Goal: Task Accomplishment & Management: Use online tool/utility

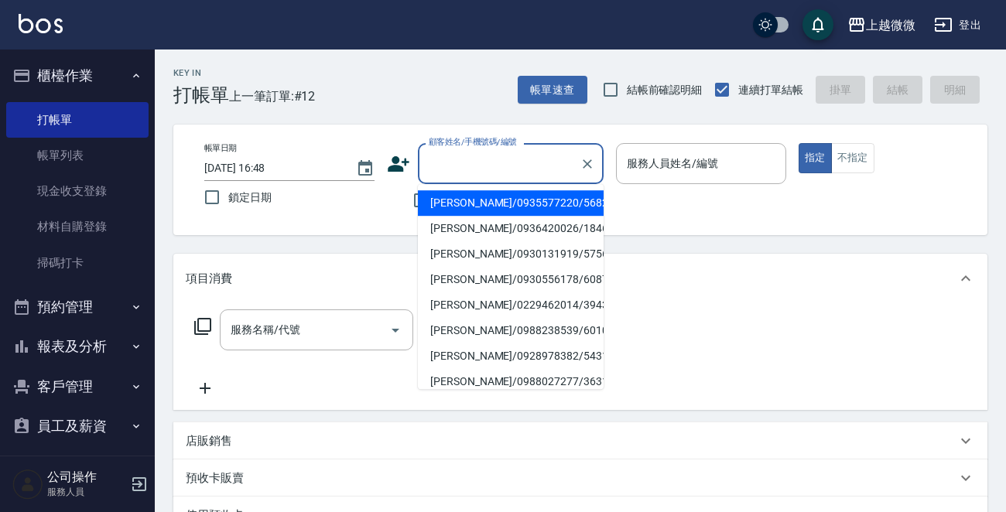
click at [549, 157] on input "顧客姓名/手機號碼/編號" at bounding box center [499, 163] width 149 height 27
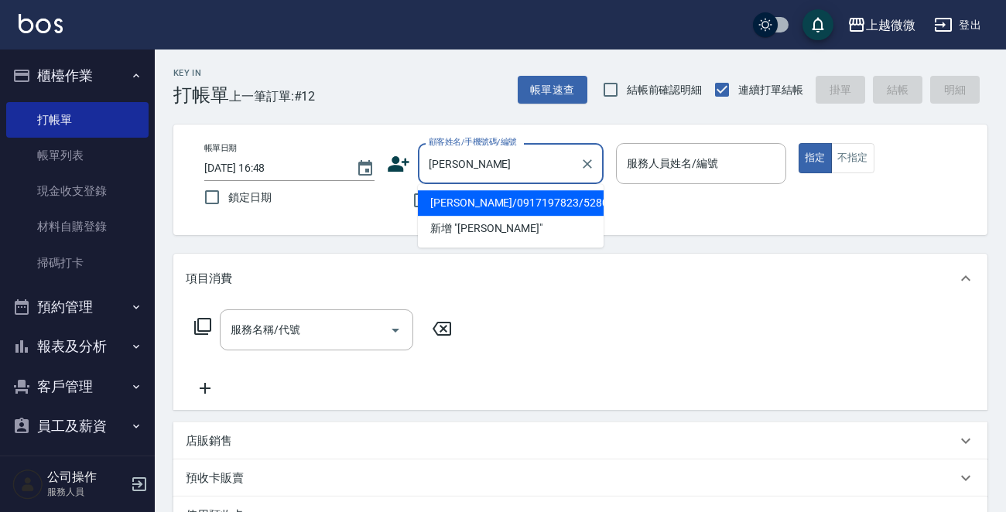
click at [482, 206] on li "[PERSON_NAME]/0917197823/5280" at bounding box center [511, 203] width 186 height 26
type input "[PERSON_NAME]/0917197823/5280"
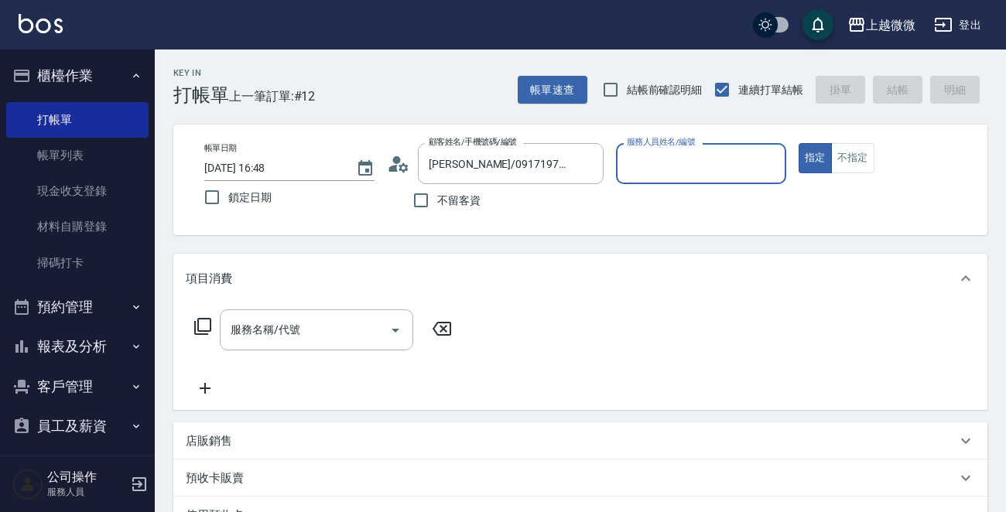
type input "Vivi-6"
click at [394, 327] on icon "Open" at bounding box center [395, 330] width 19 height 19
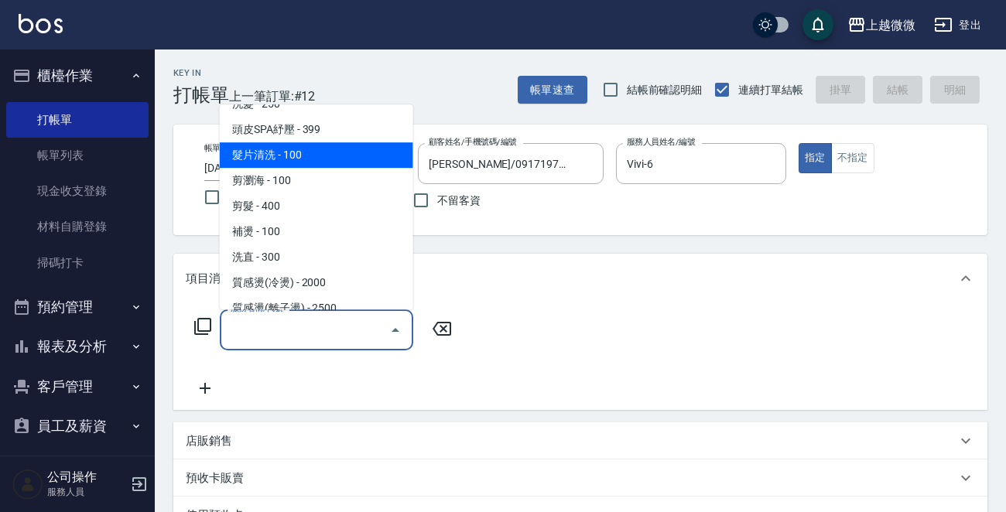
scroll to position [232, 0]
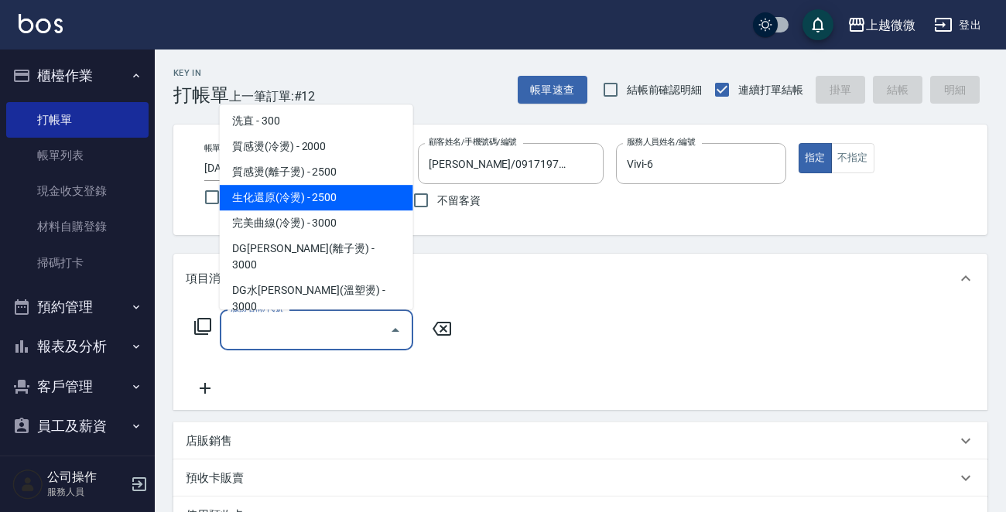
click at [343, 200] on span "生化還原(冷燙) - 2500" at bounding box center [316, 198] width 193 height 26
type input "生化還原(冷燙)(C05)"
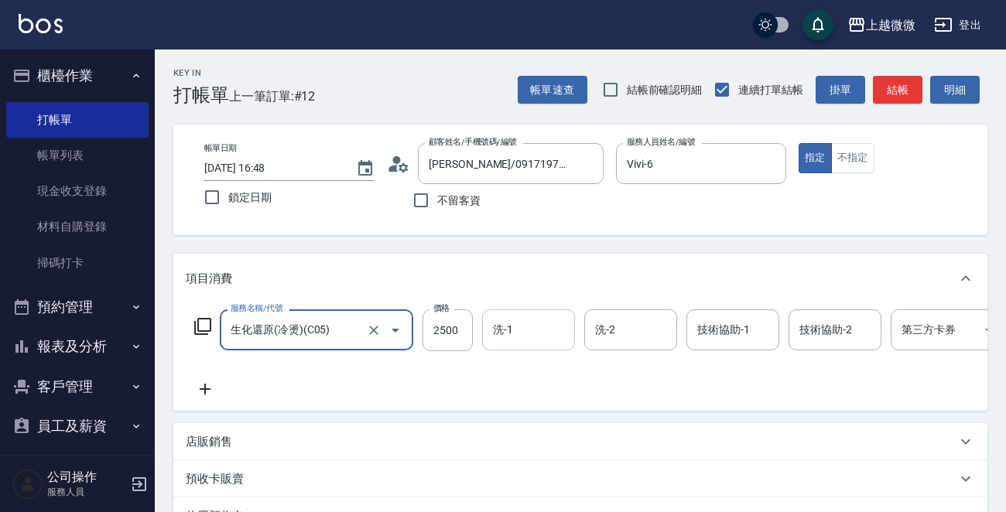
click at [524, 328] on input "洗-1" at bounding box center [528, 329] width 79 height 27
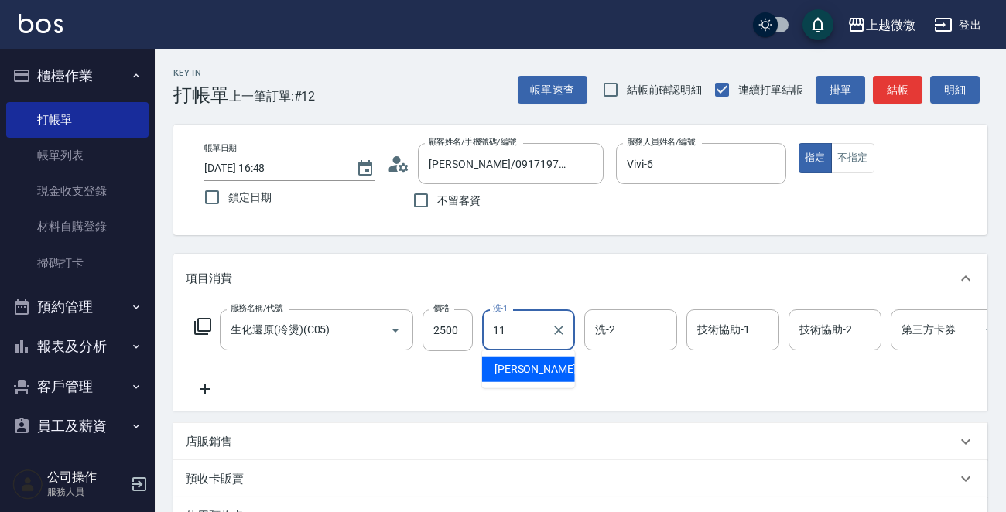
click at [500, 366] on span "[PERSON_NAME] -11" at bounding box center [542, 369] width 97 height 16
type input "[PERSON_NAME]-11"
click at [604, 323] on div "洗-2 洗-2" at bounding box center [630, 329] width 93 height 41
click at [604, 323] on label "洗-2" at bounding box center [605, 329] width 20 height 15
click at [604, 323] on input "洗-2" at bounding box center [630, 329] width 79 height 27
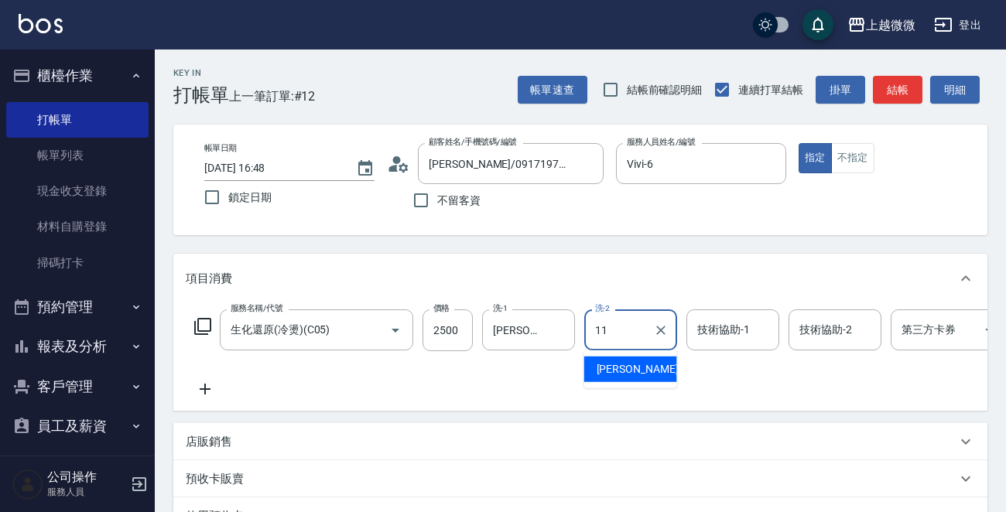
type input "[PERSON_NAME]-11"
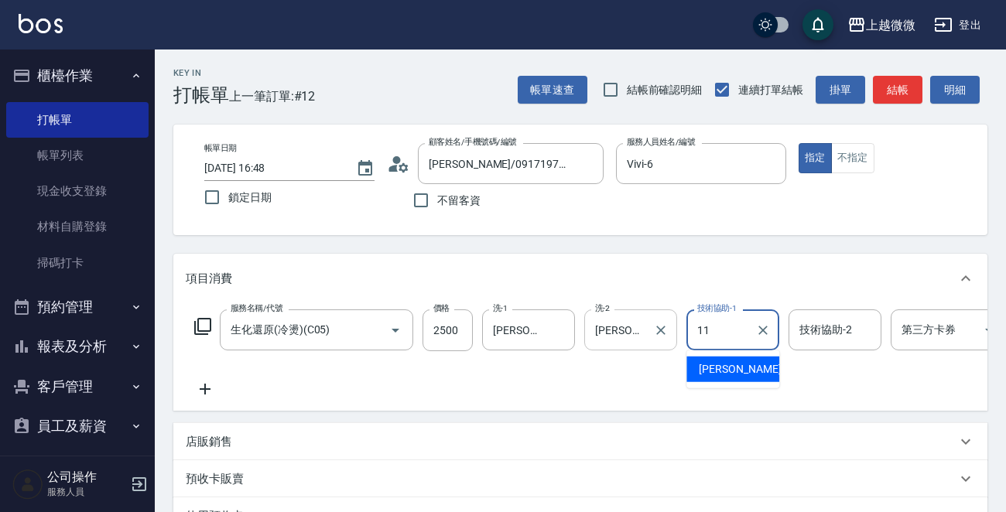
type input "[PERSON_NAME]-11"
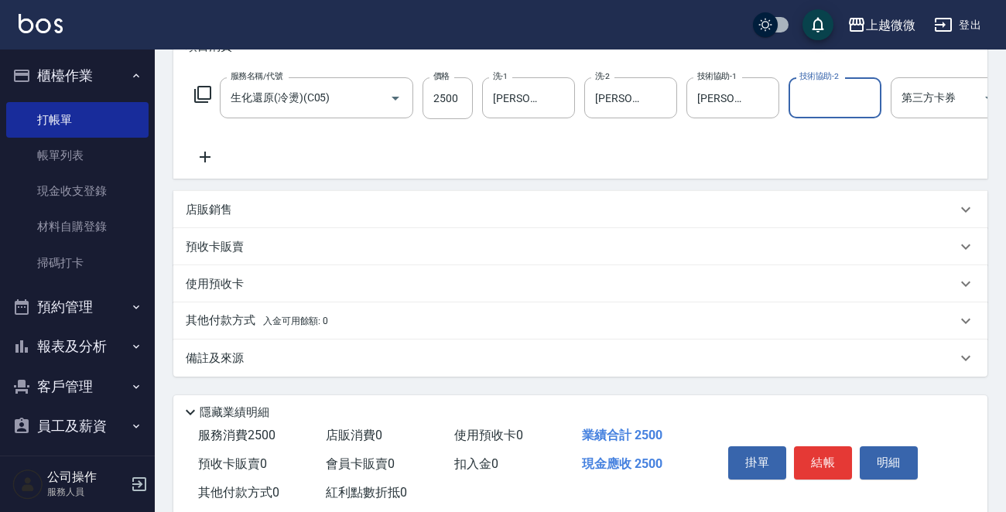
click at [815, 452] on div "掛單 結帳 明細" at bounding box center [823, 464] width 202 height 49
click at [839, 479] on button "結帳" at bounding box center [823, 462] width 58 height 32
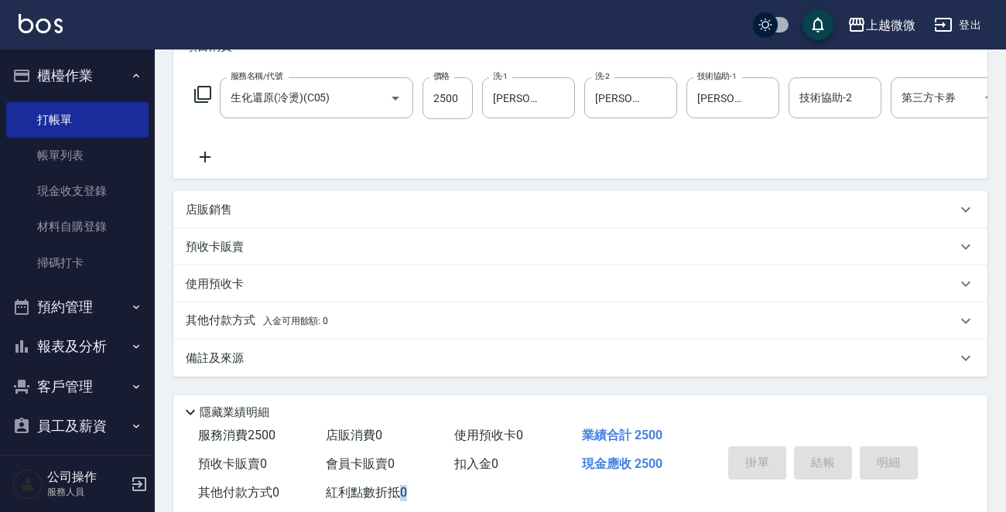
type input "[DATE] 17:48"
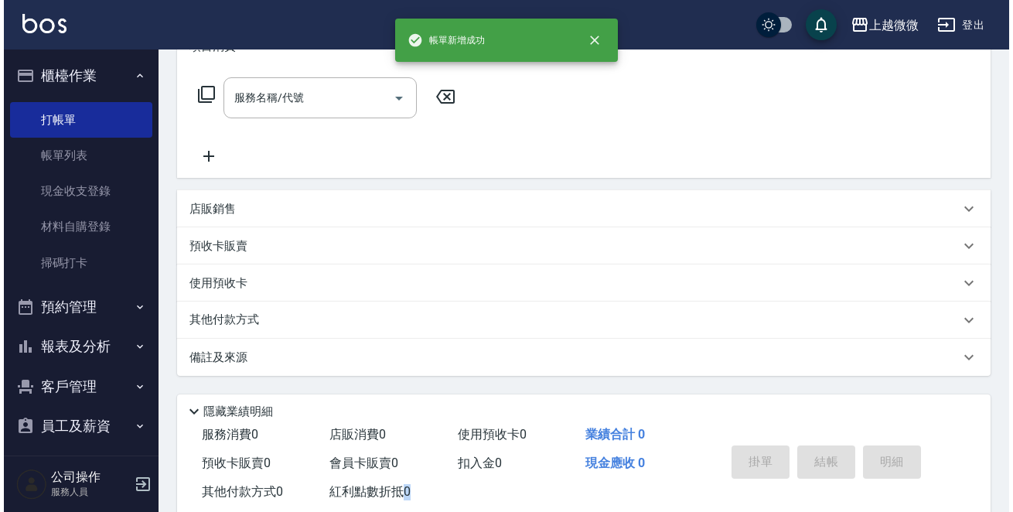
scroll to position [0, 0]
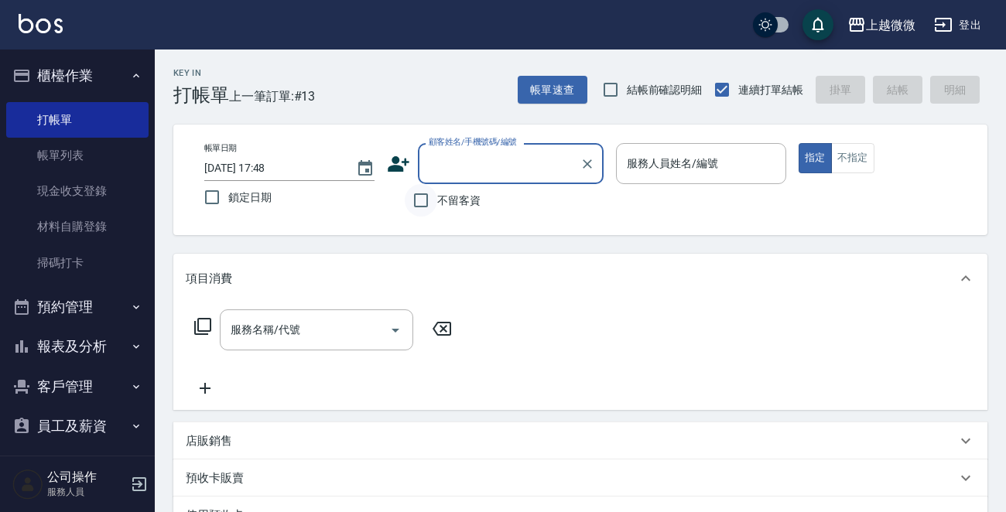
click at [418, 199] on input "不留客資" at bounding box center [421, 200] width 32 height 32
checkbox input "true"
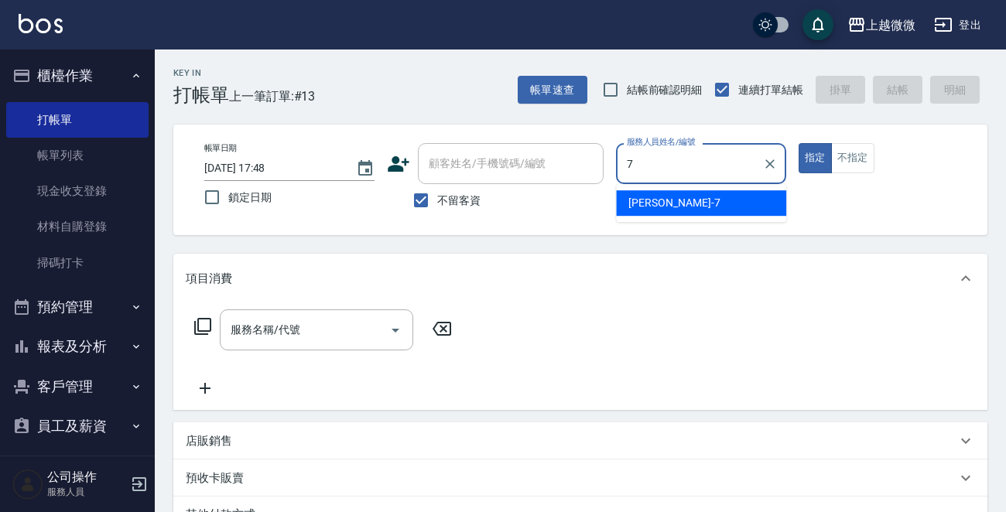
type input "[PERSON_NAME]-7"
type button "true"
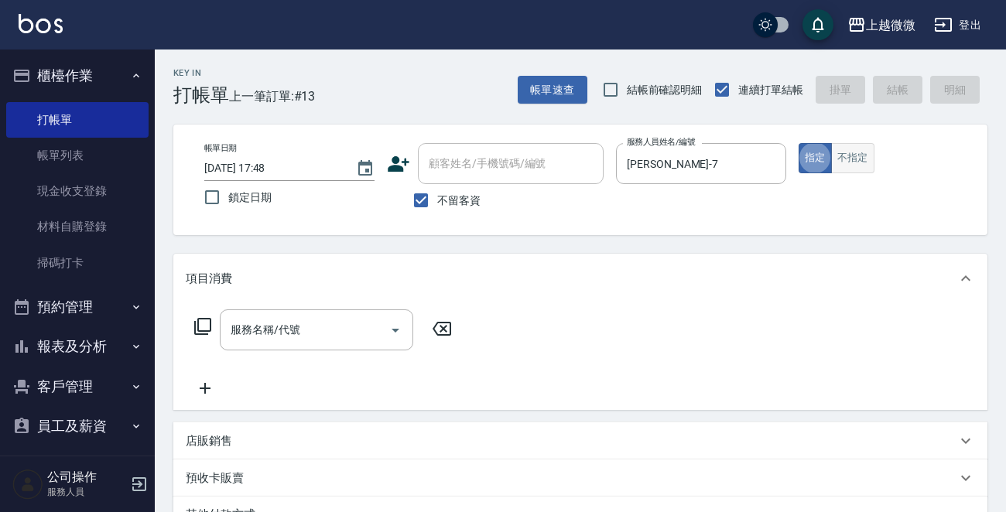
click at [855, 162] on button "不指定" at bounding box center [852, 158] width 43 height 30
click at [205, 326] on icon at bounding box center [202, 326] width 19 height 19
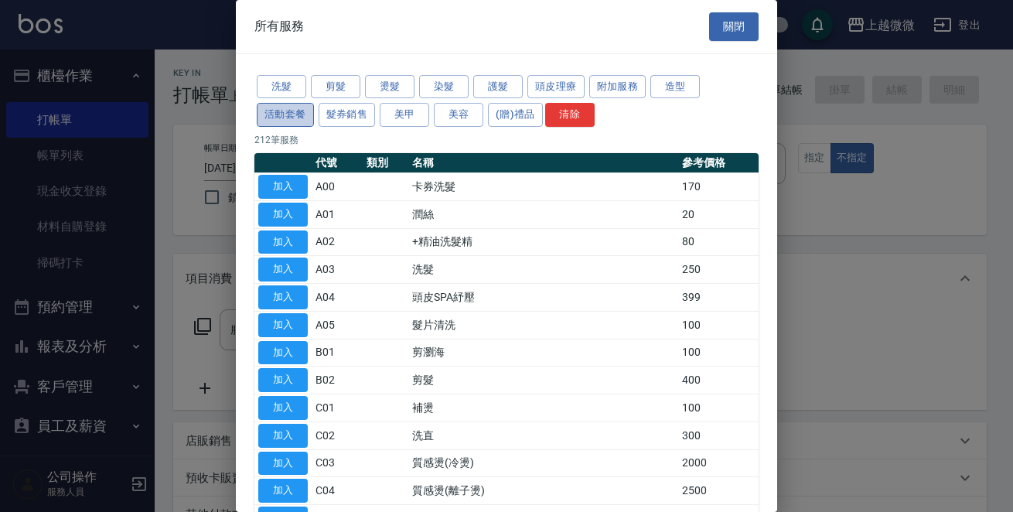
click at [277, 118] on button "活動套餐" at bounding box center [285, 115] width 57 height 24
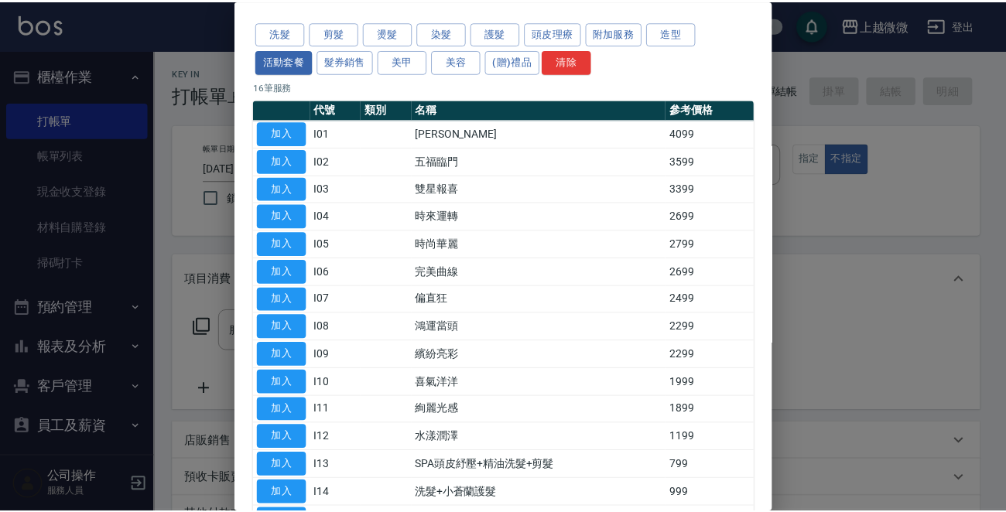
scroll to position [77, 0]
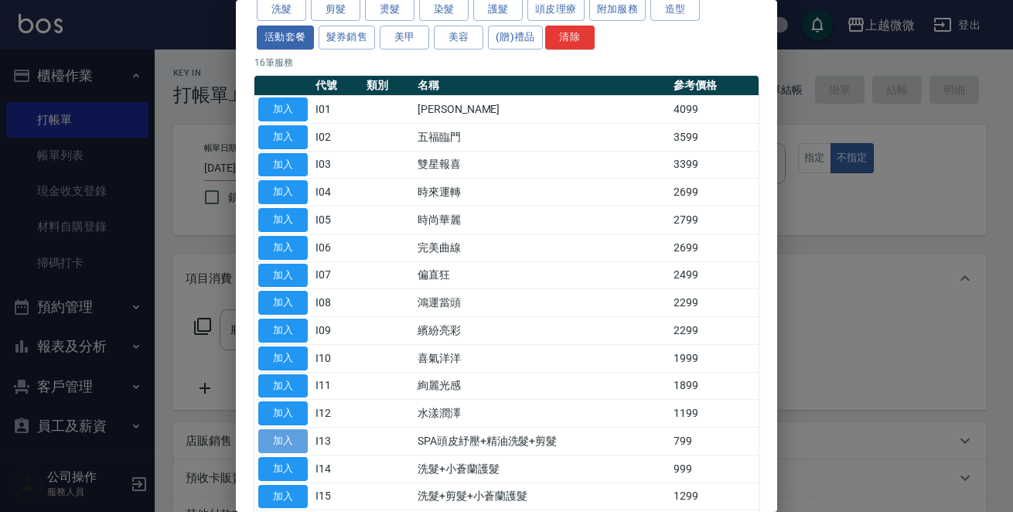
click at [299, 442] on button "加入" at bounding box center [283, 441] width 50 height 24
type input "SPA頭皮紓壓+精油洗髮+剪髮(I13)"
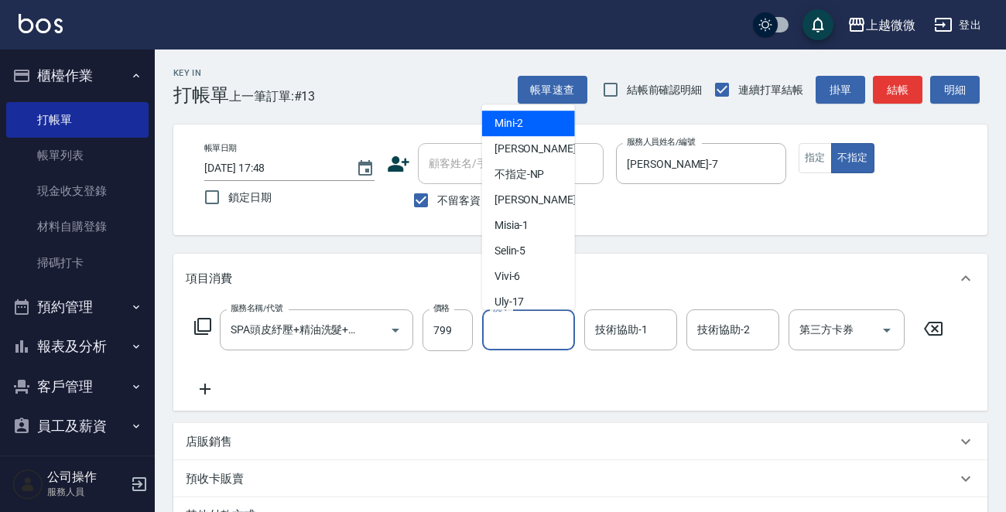
click at [528, 320] on input "洗-1" at bounding box center [528, 329] width 79 height 27
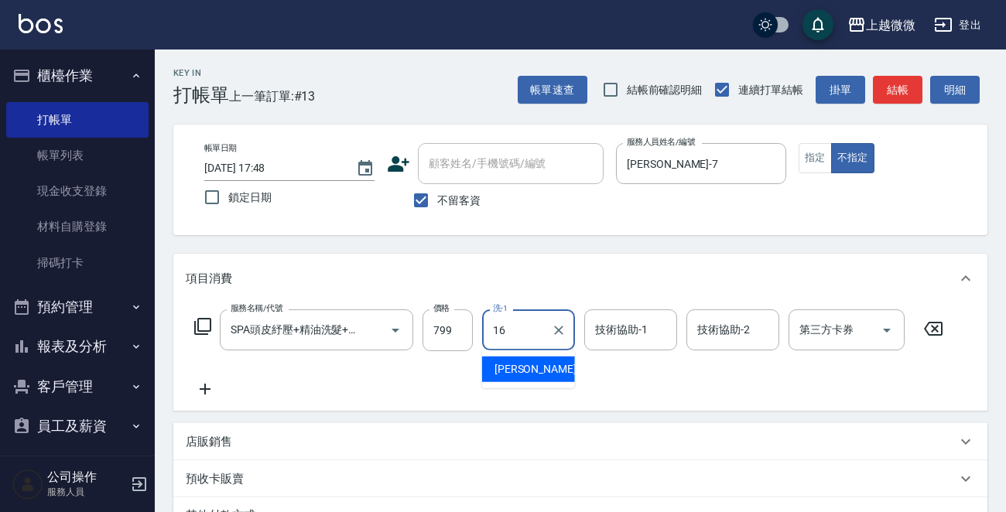
type input "[PERSON_NAME]-16"
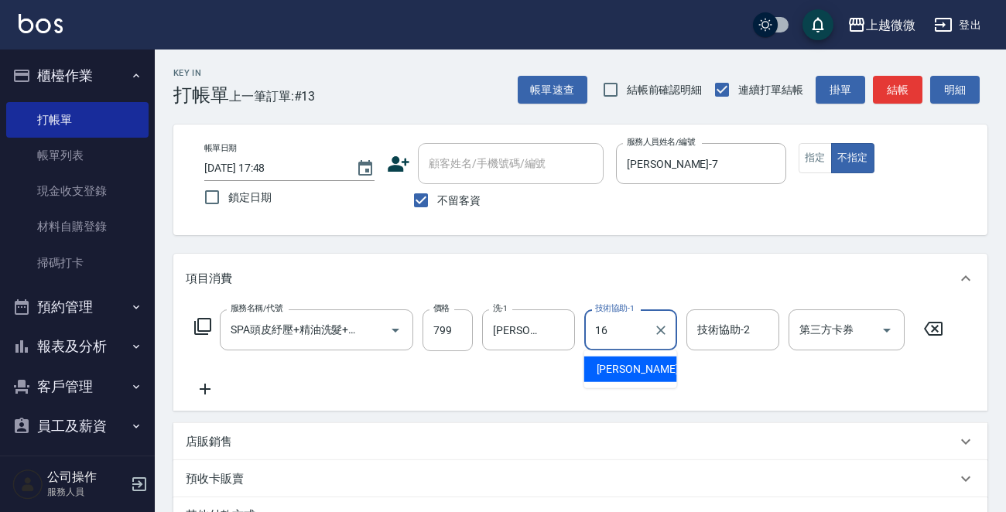
type input "[PERSON_NAME]-16"
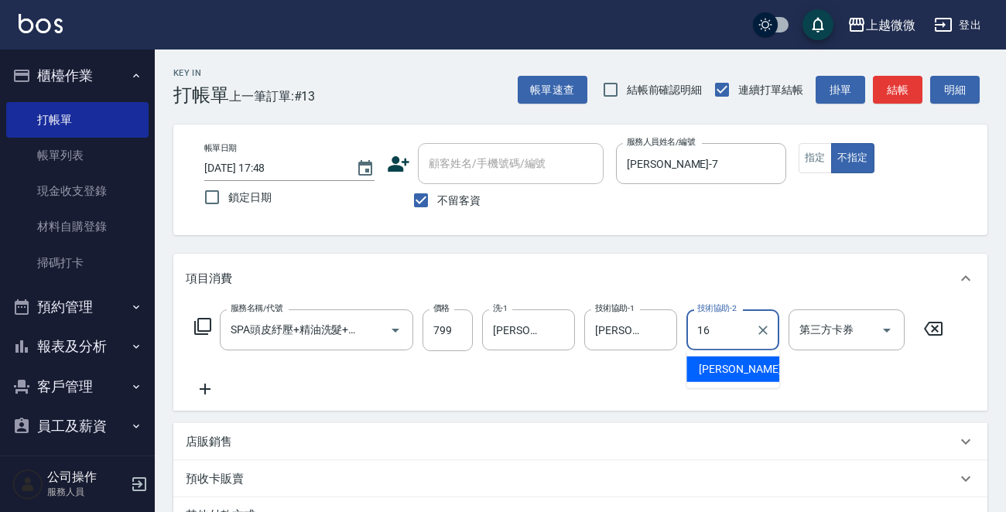
type input "[PERSON_NAME]-16"
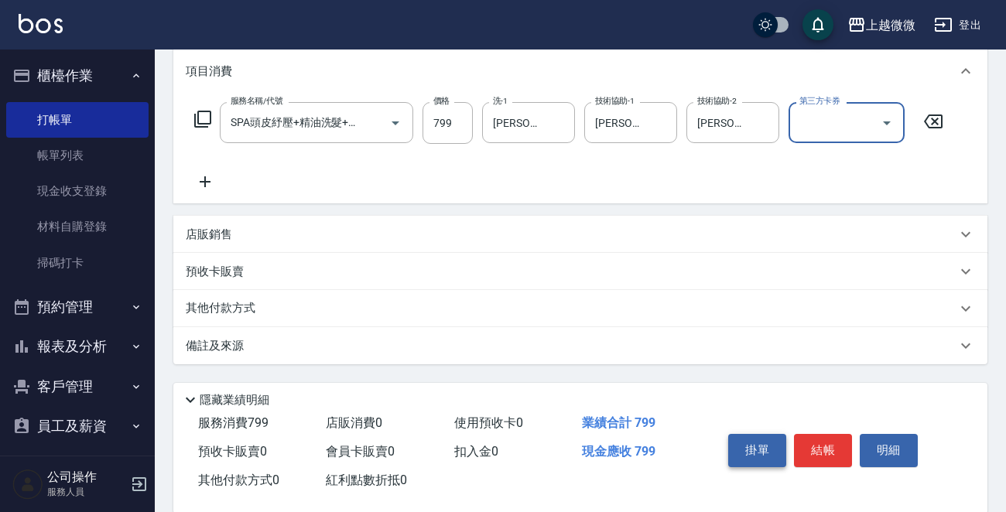
scroll to position [231, 0]
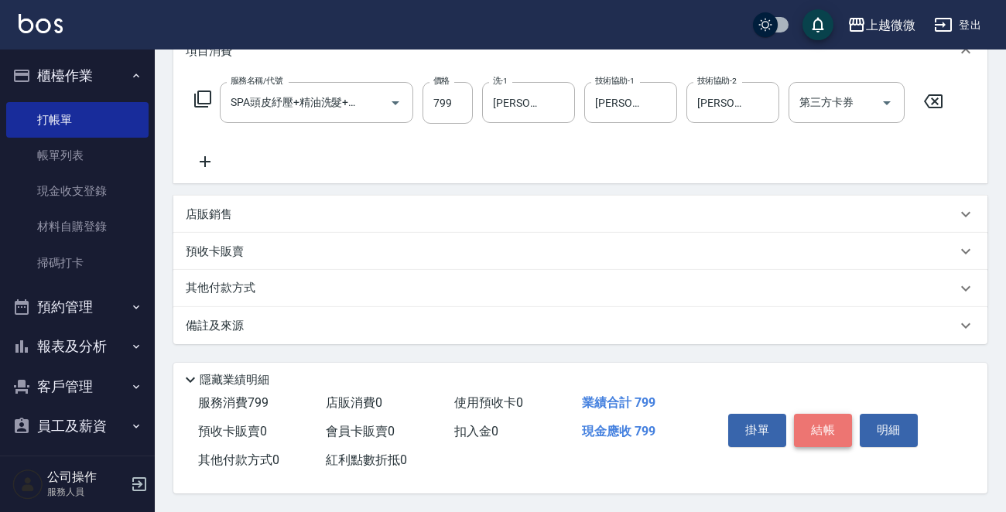
click at [818, 425] on button "結帳" at bounding box center [823, 430] width 58 height 32
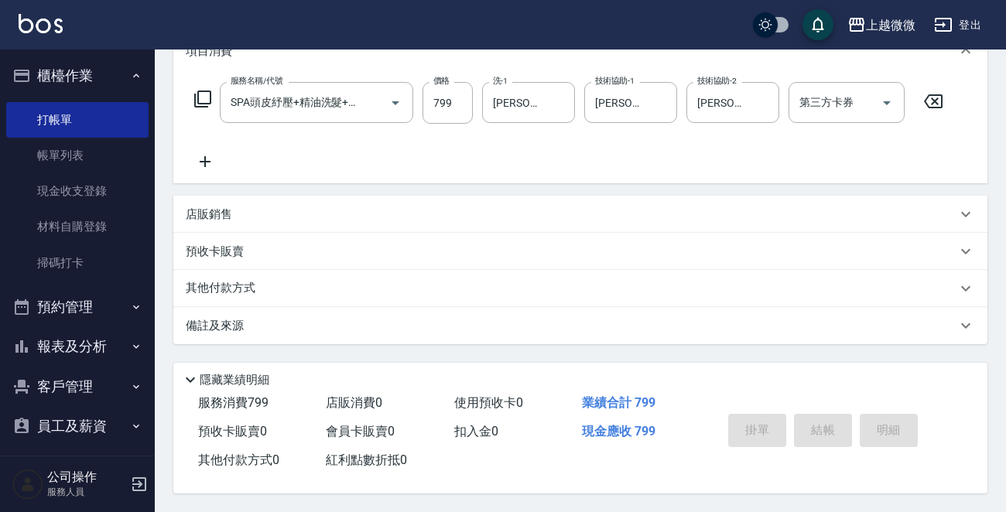
type input "[DATE] 17:49"
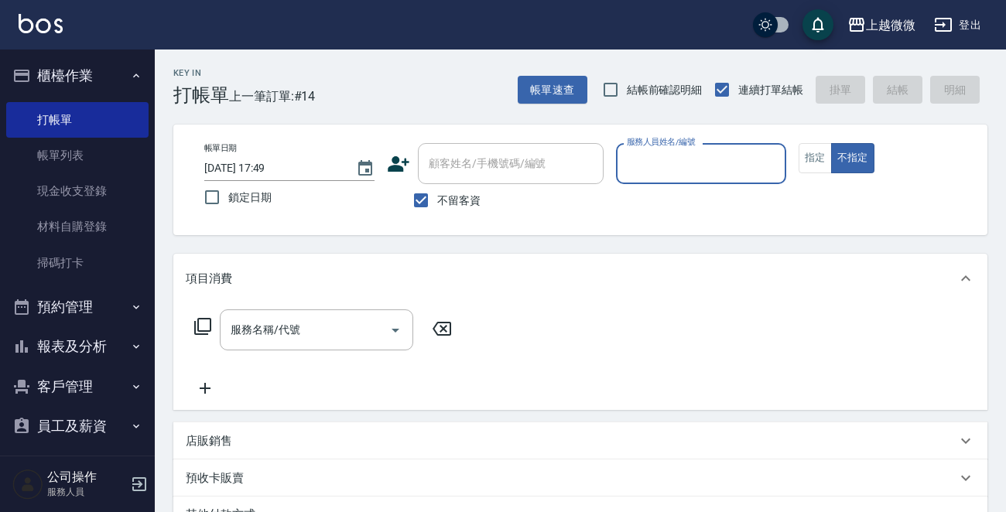
scroll to position [48, 0]
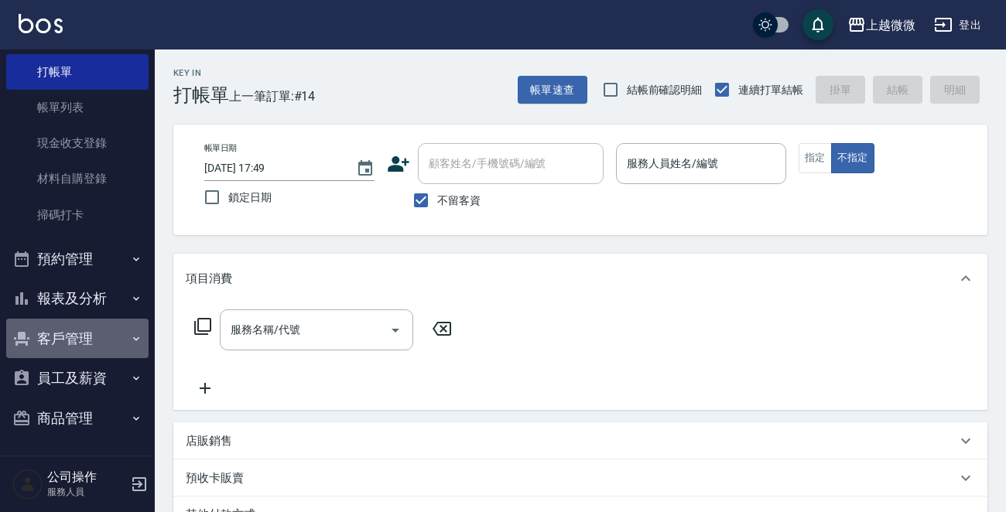
click at [131, 333] on icon "button" at bounding box center [136, 339] width 12 height 12
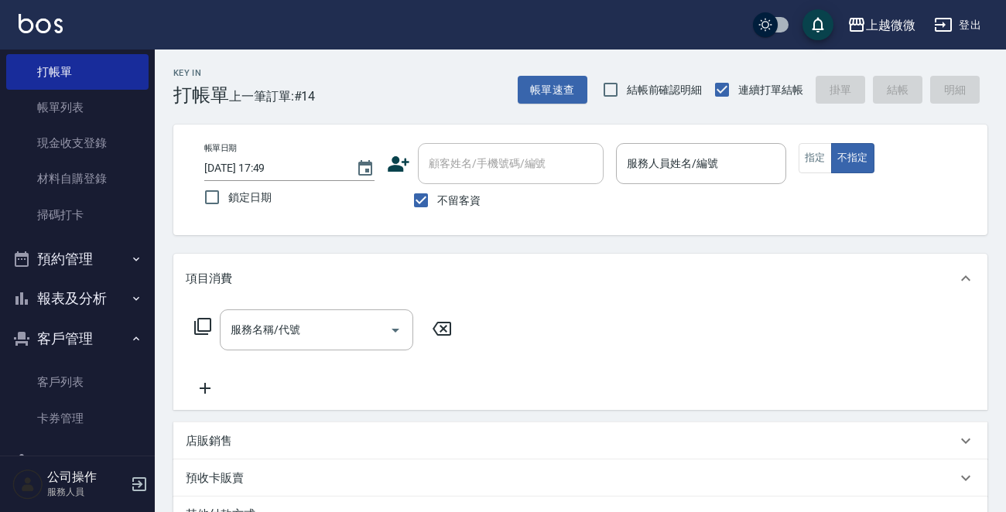
click at [105, 374] on link "客戶列表" at bounding box center [77, 382] width 142 height 36
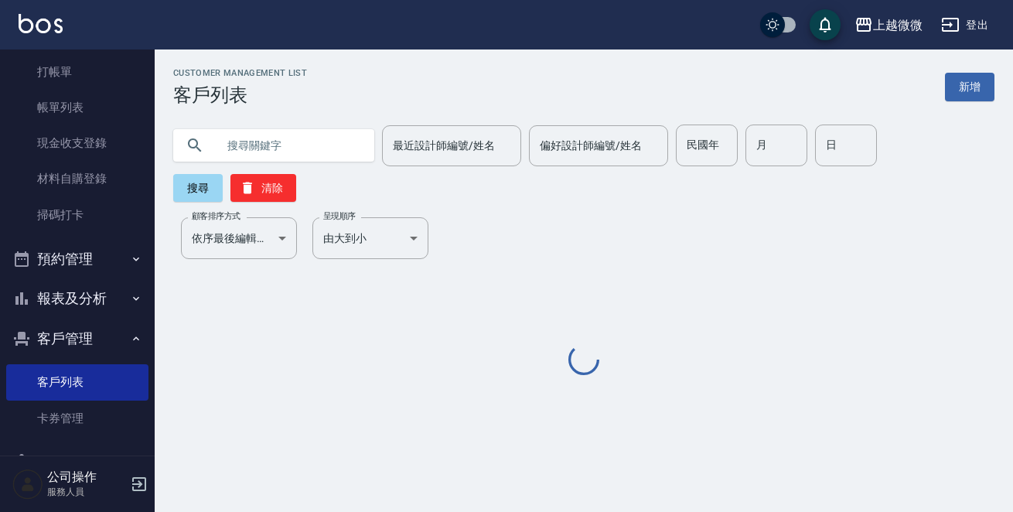
click at [245, 138] on input "text" at bounding box center [289, 146] width 145 height 42
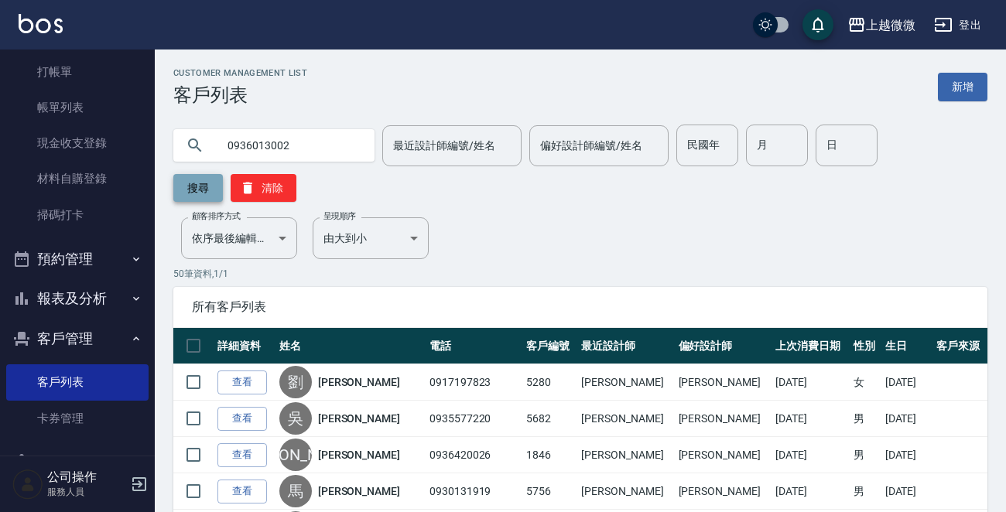
click at [205, 182] on button "搜尋" at bounding box center [198, 188] width 50 height 28
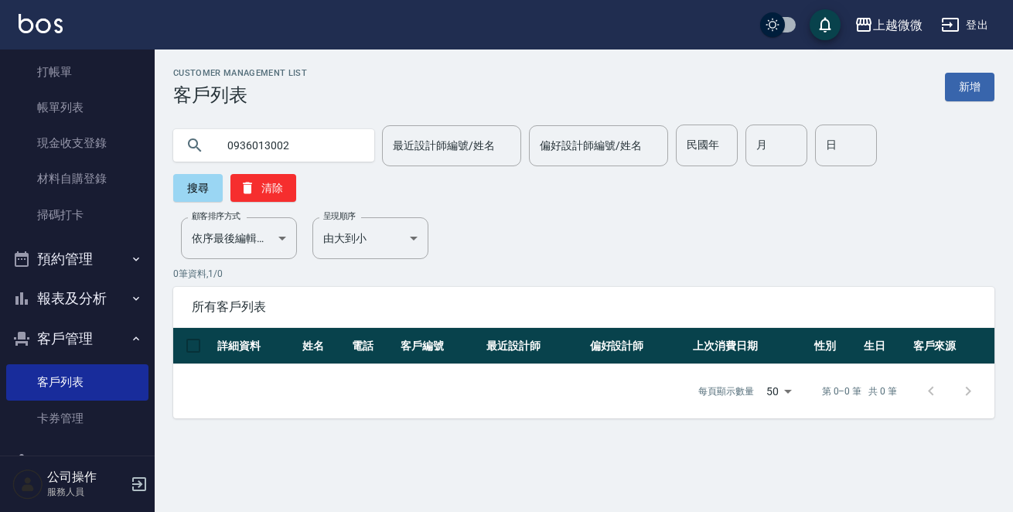
click at [297, 148] on input "0936013002" at bounding box center [289, 146] width 145 height 42
type input "0936103002"
click at [223, 174] on button "搜尋" at bounding box center [198, 188] width 50 height 28
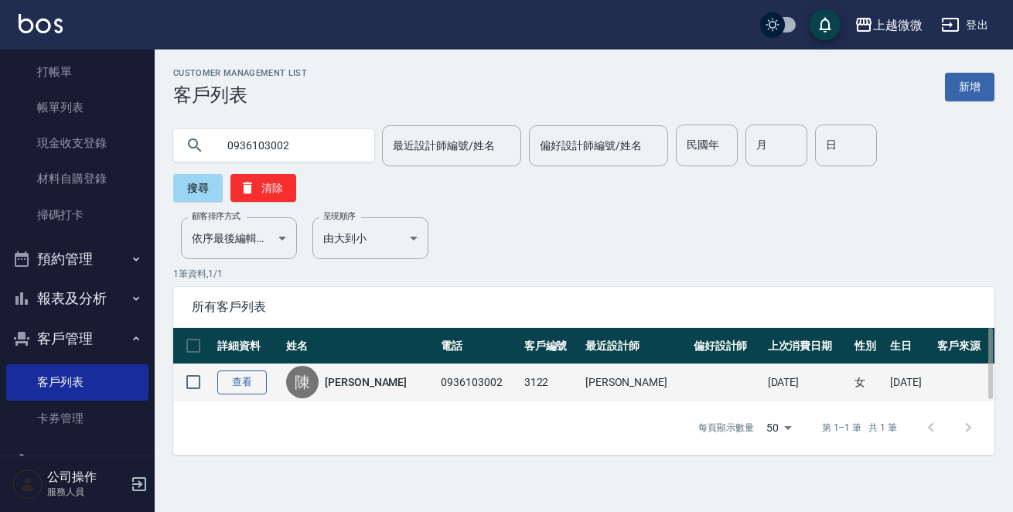
click at [237, 371] on link "查看" at bounding box center [242, 383] width 50 height 24
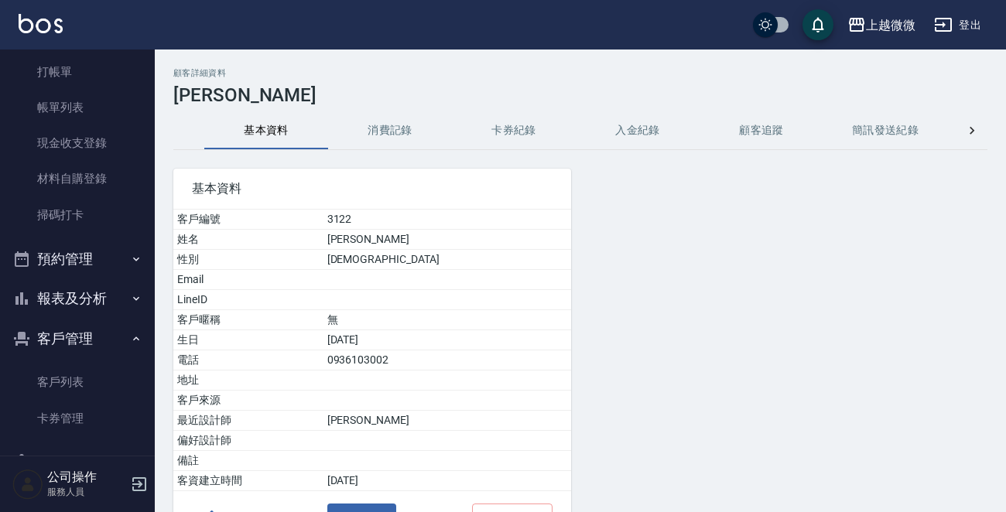
click at [388, 131] on button "消費記錄" at bounding box center [390, 130] width 124 height 37
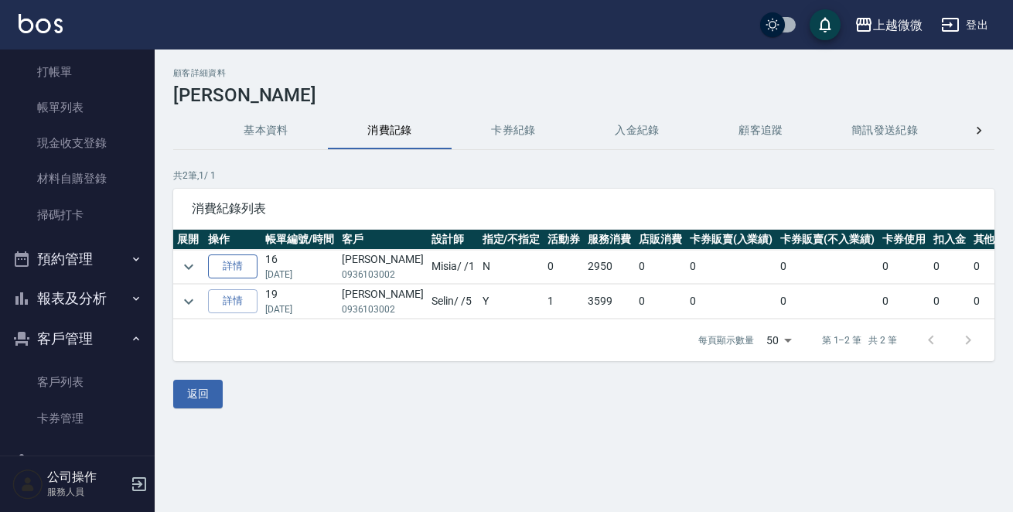
click at [230, 261] on link "詳情" at bounding box center [233, 266] width 50 height 24
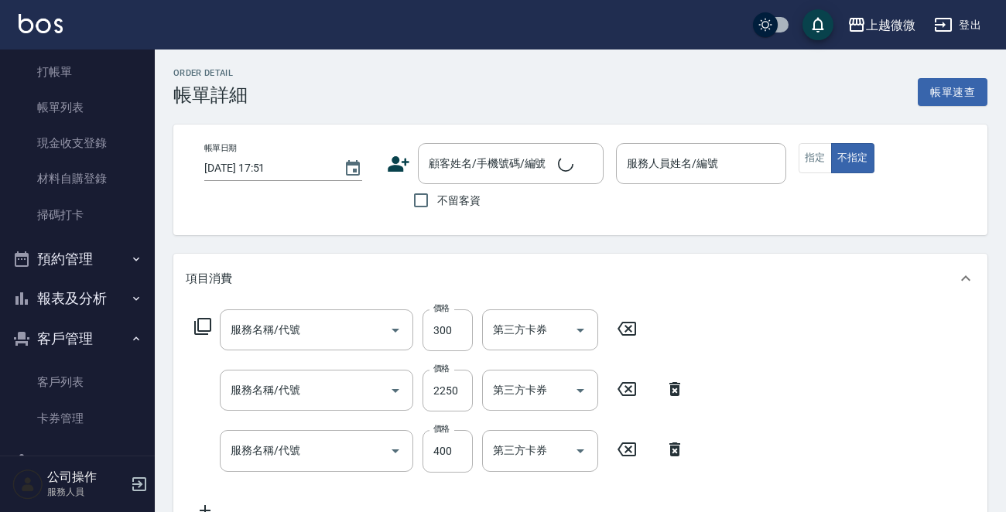
type input "[DATE] 18:02"
type input "Misia-1"
type input "頭皮隔離(G02)"
type input "染髮(D02)"
type input "剪髮(B02)"
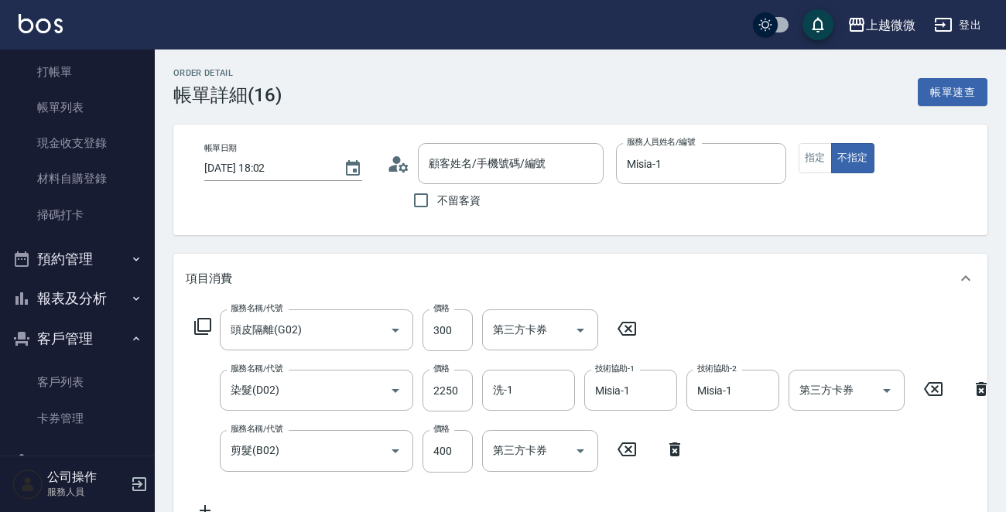
type input "[PERSON_NAME]/0936103002/3122"
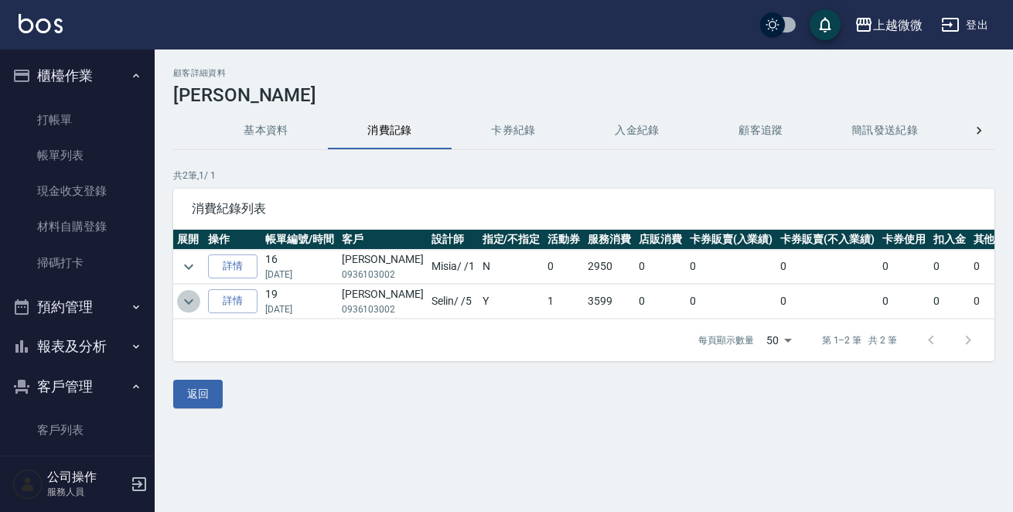
click at [183, 298] on icon "expand row" at bounding box center [188, 301] width 19 height 19
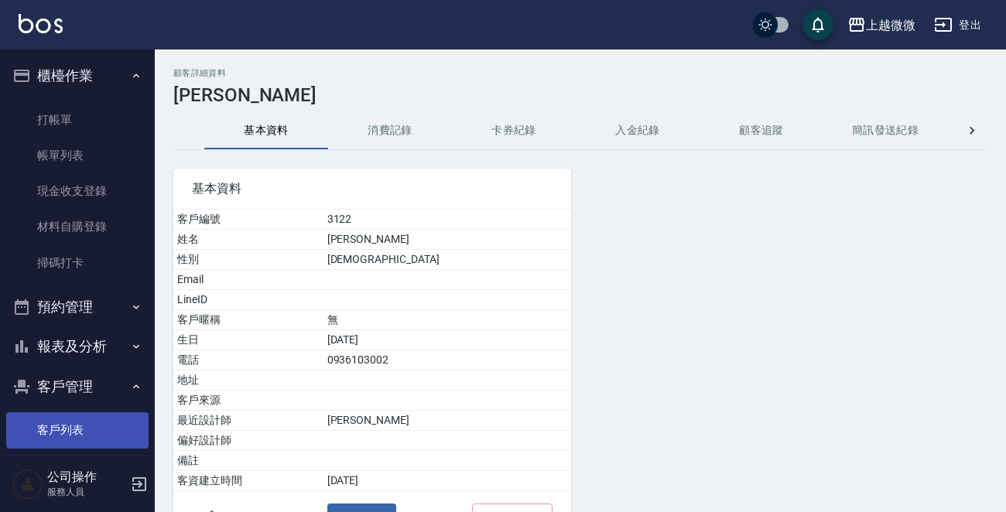
click at [89, 421] on link "客戶列表" at bounding box center [77, 430] width 142 height 36
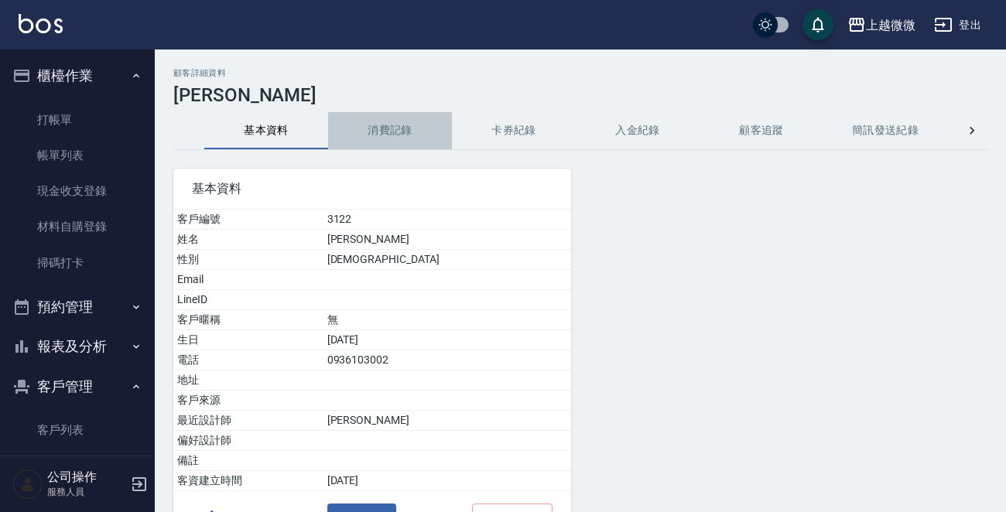
click at [383, 131] on button "消費記錄" at bounding box center [390, 130] width 124 height 37
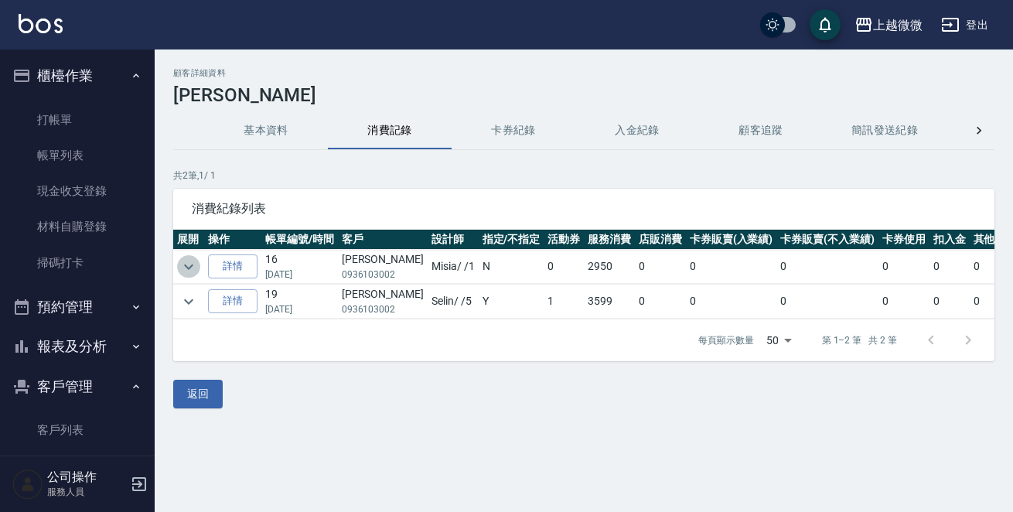
click at [186, 262] on icon "expand row" at bounding box center [188, 267] width 19 height 19
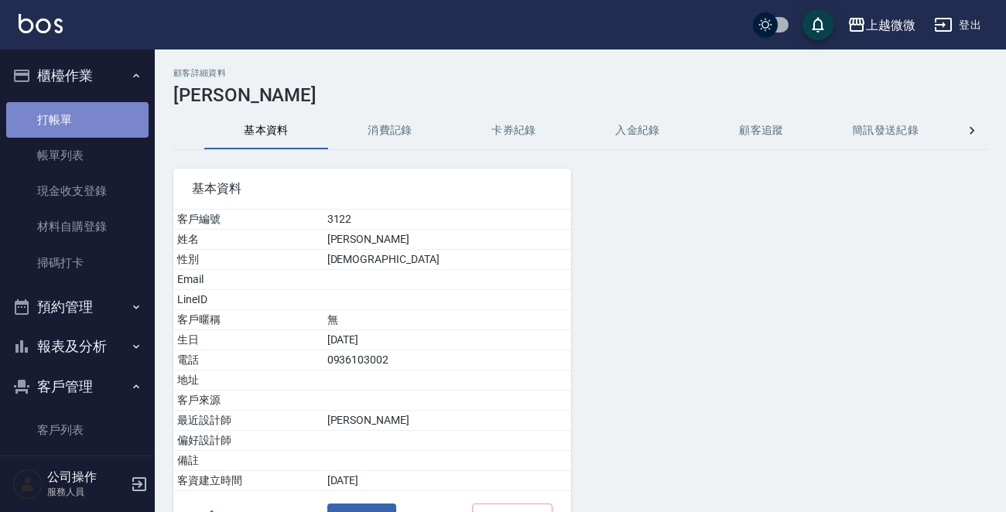
click at [108, 117] on link "打帳單" at bounding box center [77, 120] width 142 height 36
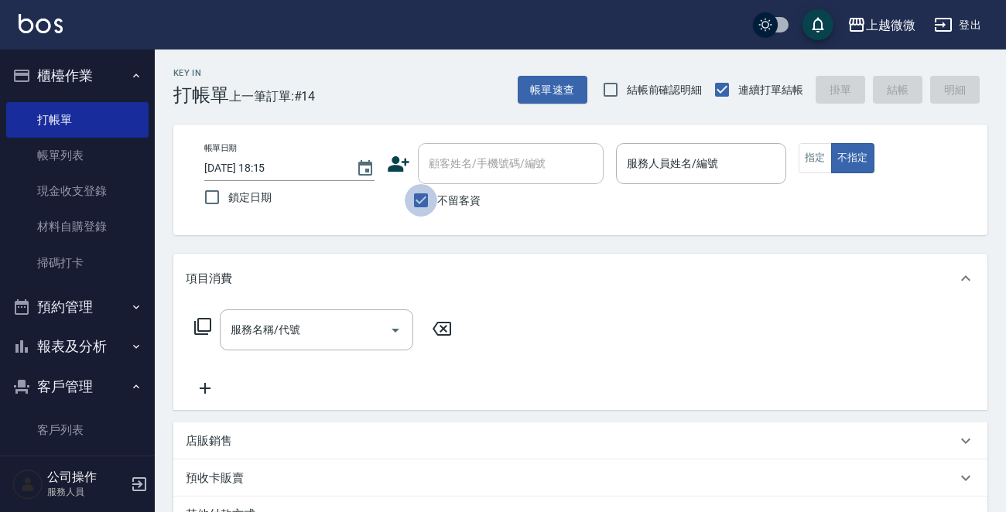
click at [421, 200] on input "不留客資" at bounding box center [421, 200] width 32 height 32
checkbox input "false"
click at [445, 158] on input "顧客姓名/手機號碼/編號" at bounding box center [499, 163] width 149 height 27
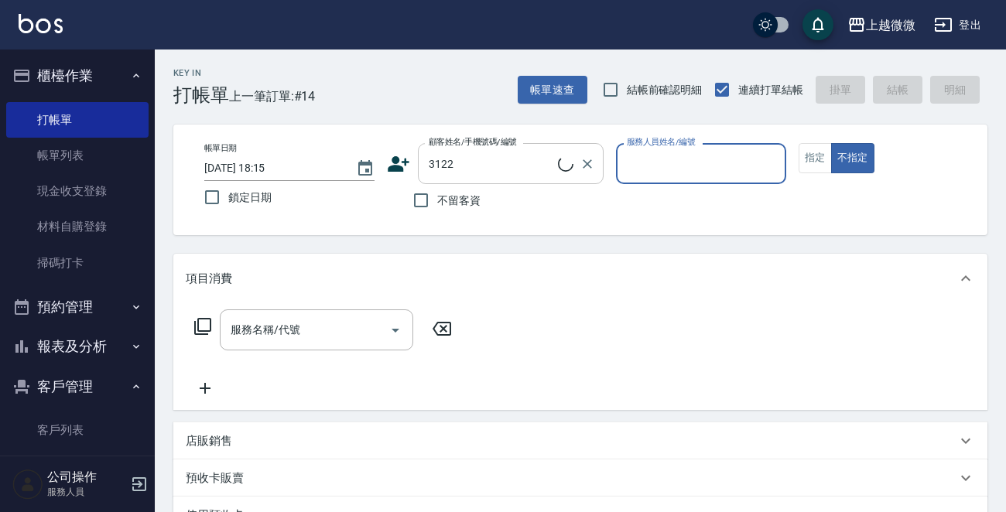
type input "[PERSON_NAME]/0936103002/3122"
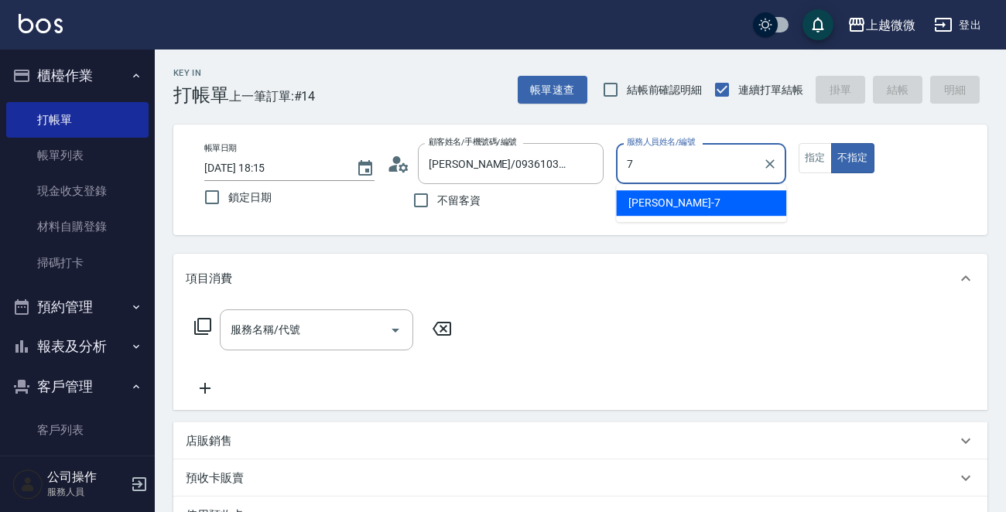
type input "[PERSON_NAME]-7"
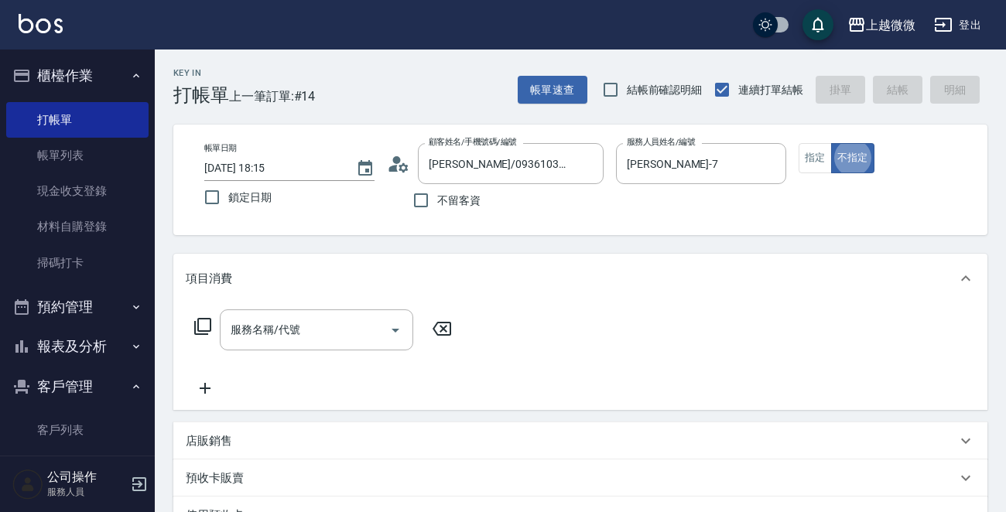
type button "false"
click at [396, 328] on icon "Open" at bounding box center [395, 330] width 19 height 19
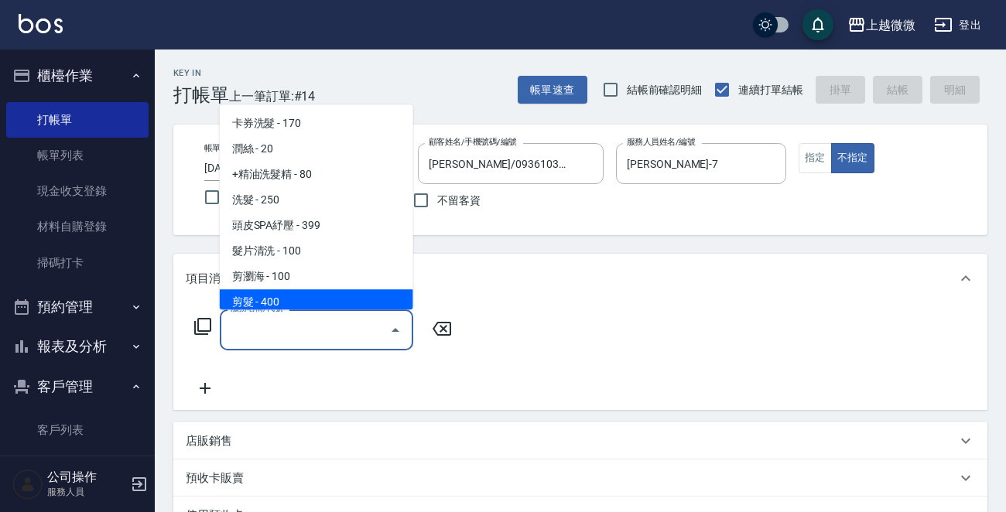
click at [310, 293] on span "剪髮 - 400" at bounding box center [316, 302] width 193 height 26
type input "剪髮(B02)"
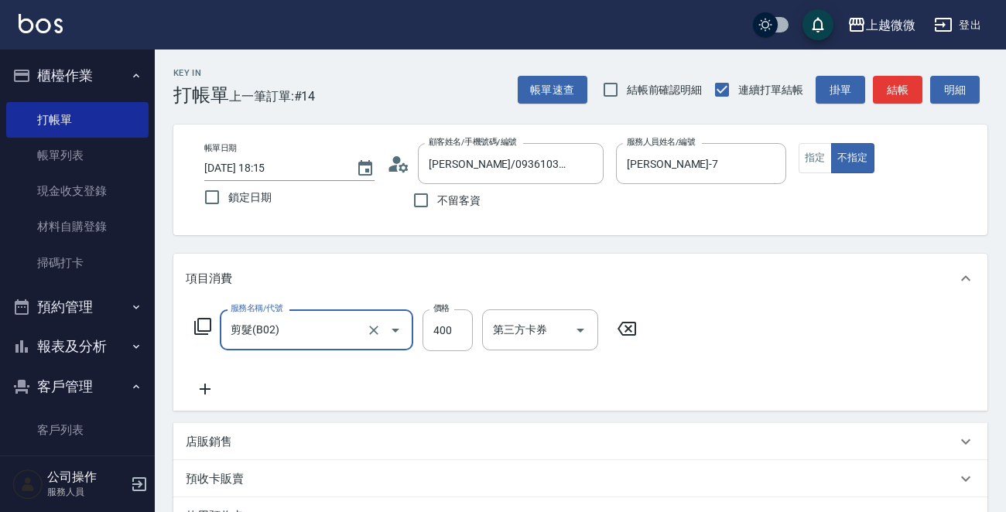
click at [208, 386] on icon at bounding box center [205, 389] width 39 height 19
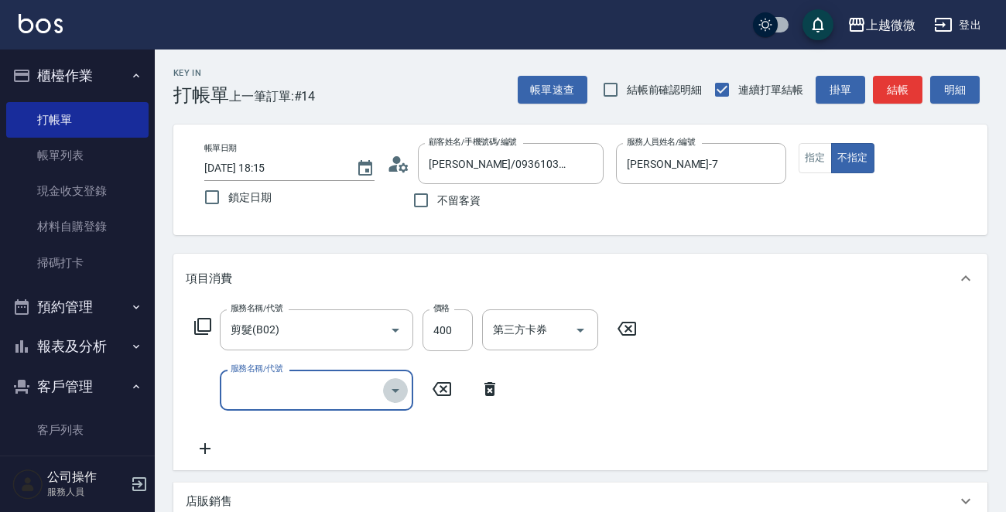
click at [396, 393] on icon "Open" at bounding box center [395, 390] width 19 height 19
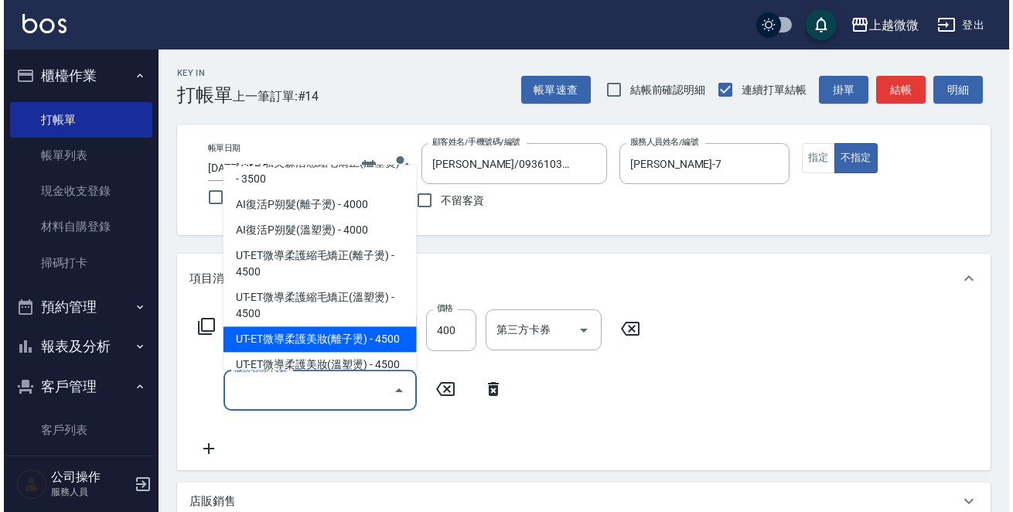
scroll to position [619, 0]
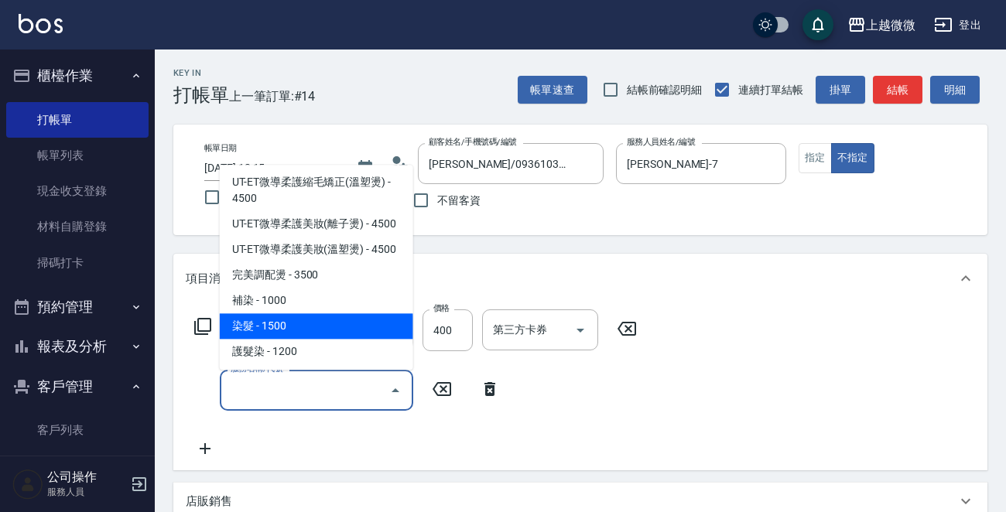
click at [339, 314] on span "染髮 - 1500" at bounding box center [316, 327] width 193 height 26
type input "染髮(D02)"
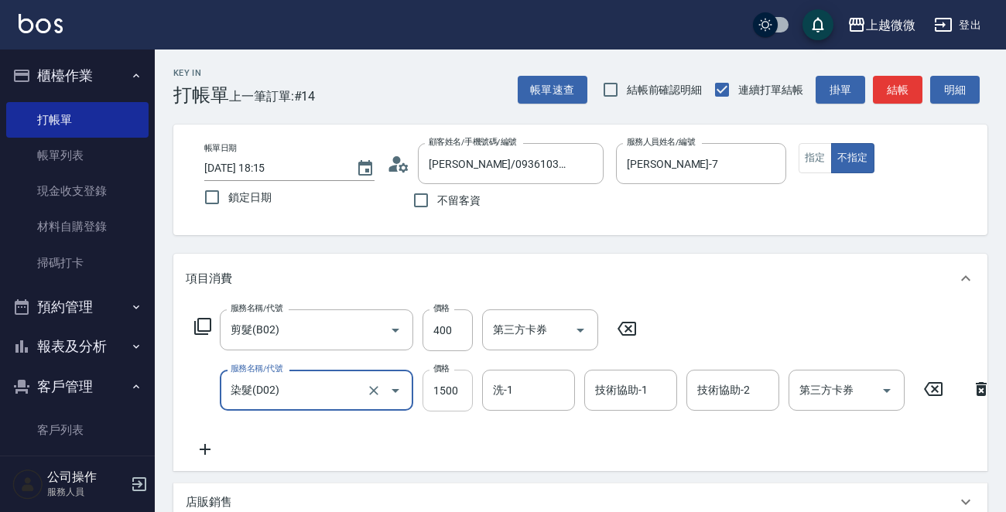
click at [462, 388] on input "1500" at bounding box center [447, 391] width 50 height 42
type input "2600"
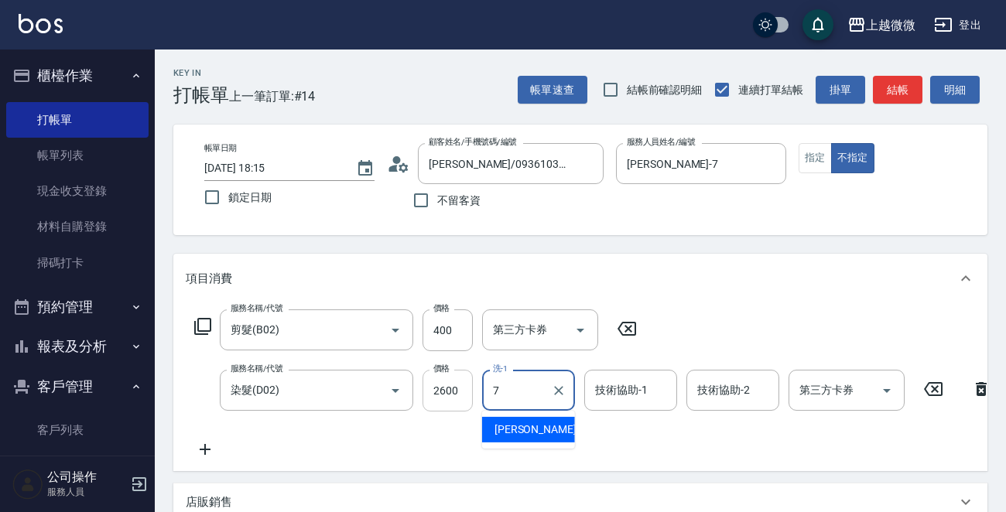
type input "[PERSON_NAME]-7"
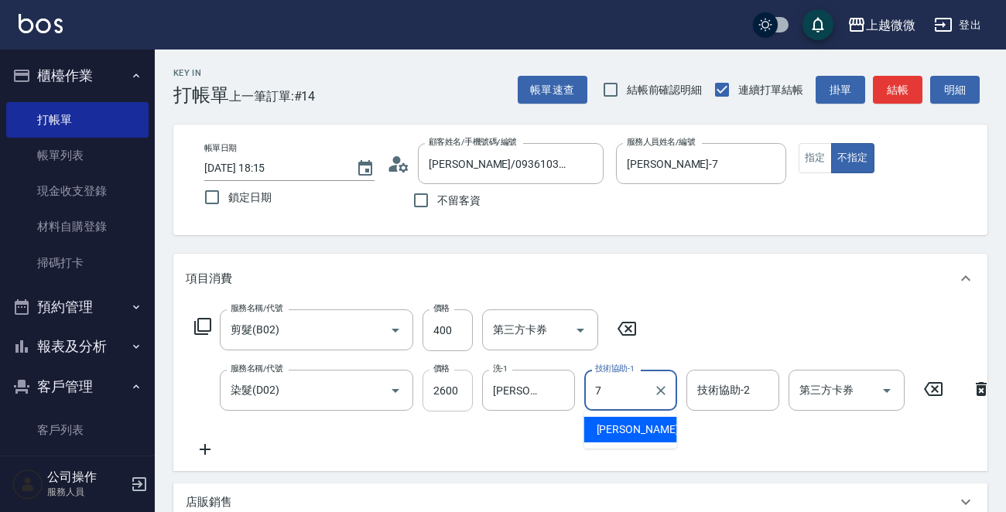
type input "[PERSON_NAME]-7"
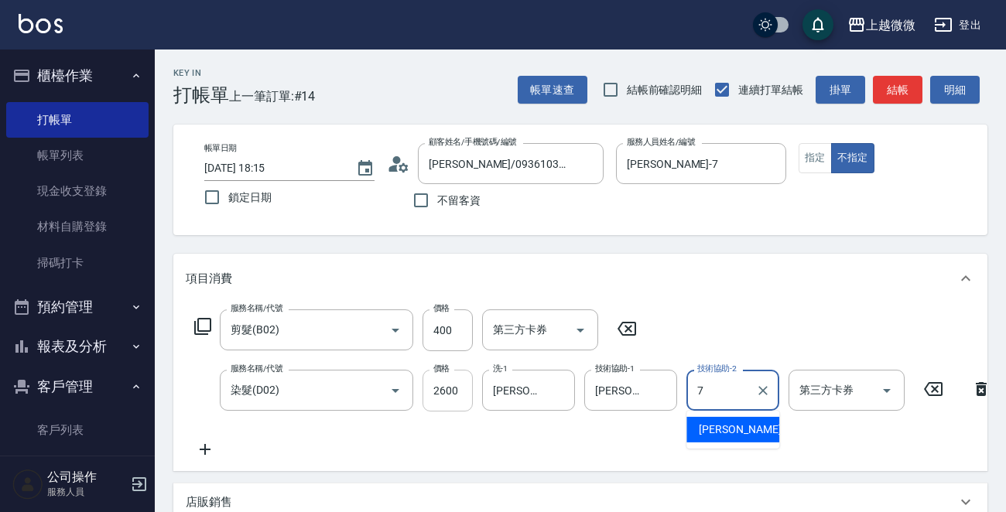
type input "[PERSON_NAME]-7"
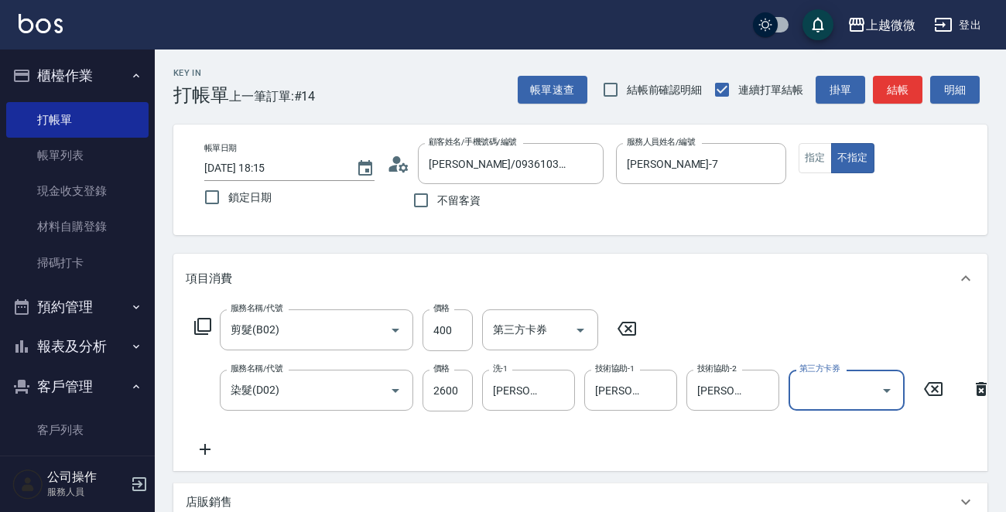
click at [203, 445] on icon at bounding box center [205, 449] width 39 height 19
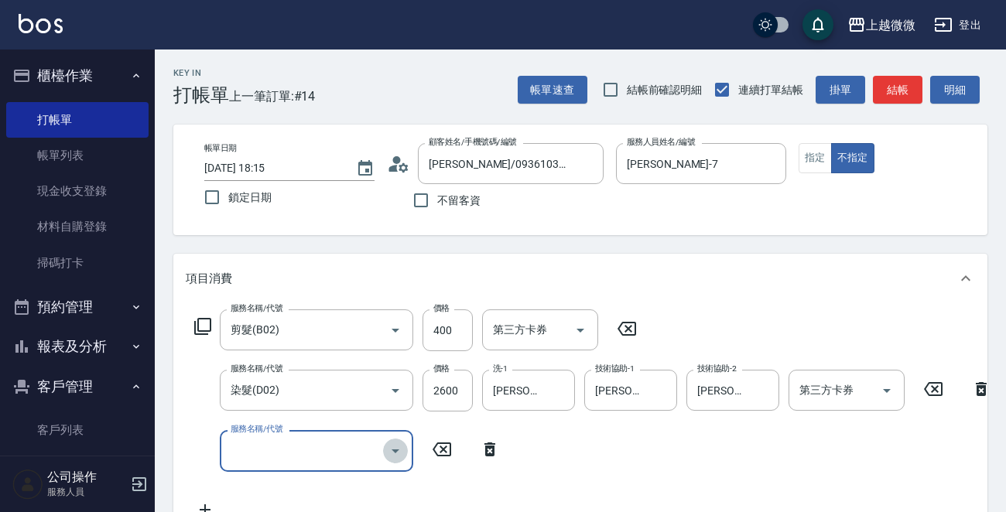
click at [388, 446] on icon "Open" at bounding box center [395, 451] width 19 height 19
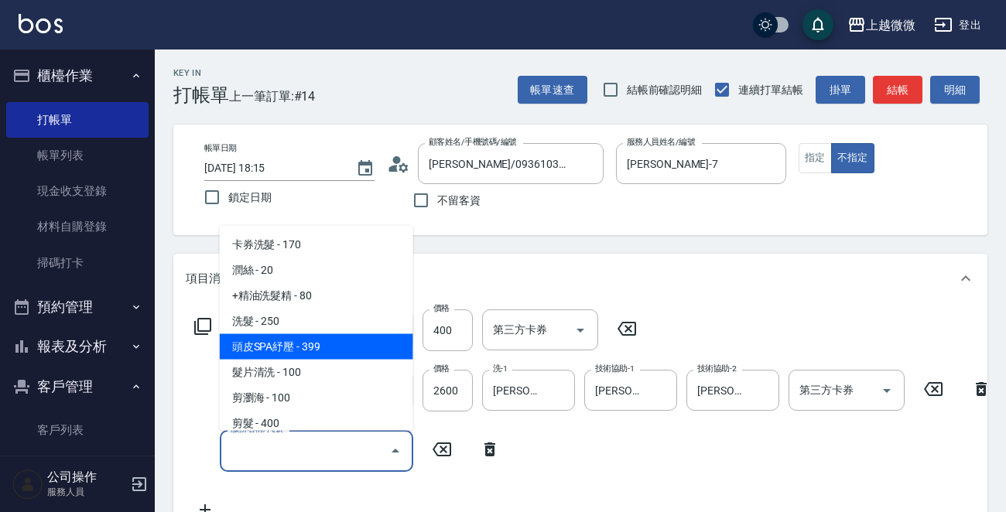
click at [207, 327] on icon at bounding box center [202, 326] width 19 height 19
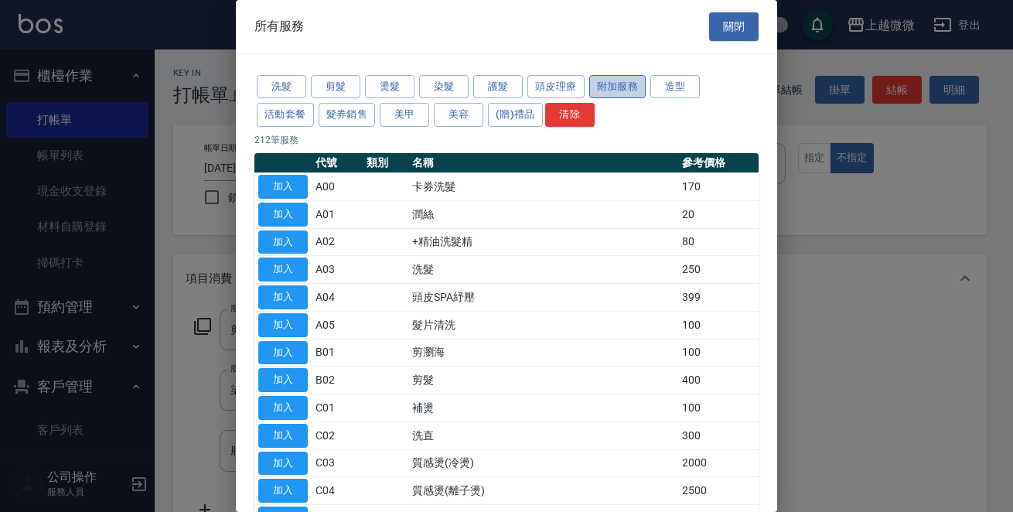
click at [603, 89] on button "附加服務" at bounding box center [617, 87] width 57 height 24
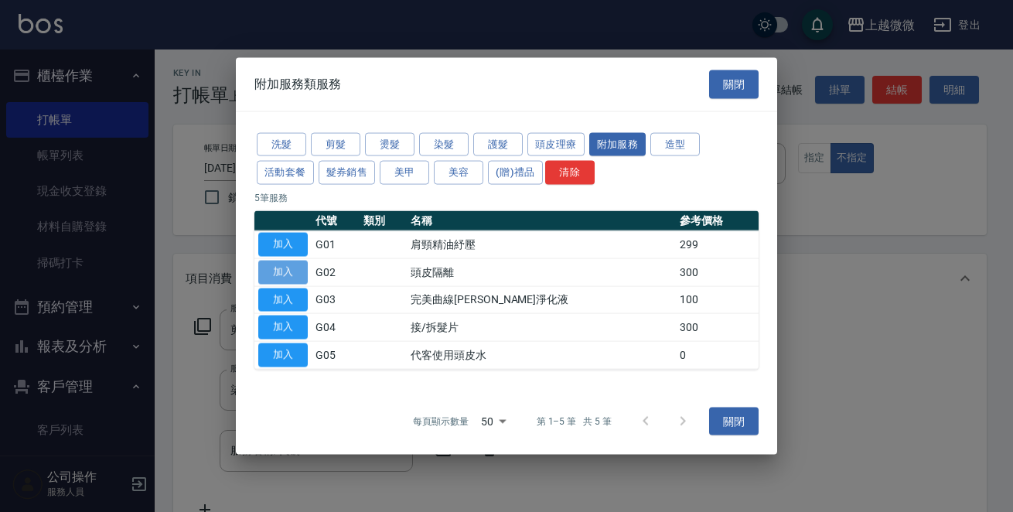
click at [274, 278] on button "加入" at bounding box center [283, 272] width 50 height 24
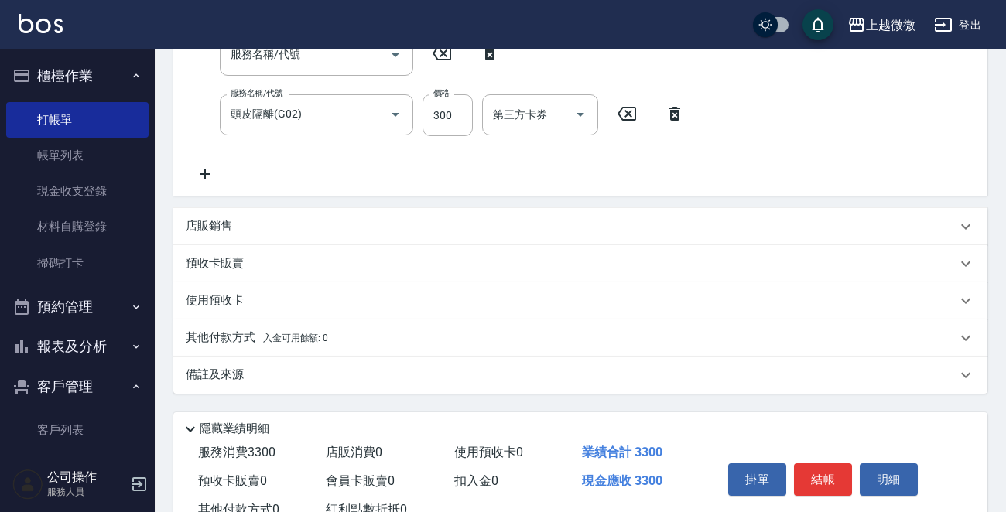
scroll to position [398, 0]
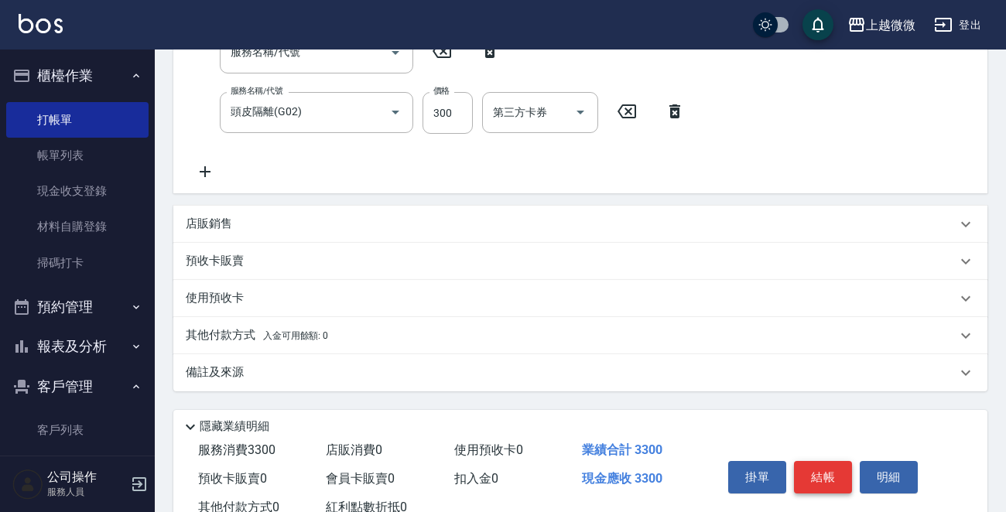
click at [840, 483] on button "結帳" at bounding box center [823, 477] width 58 height 32
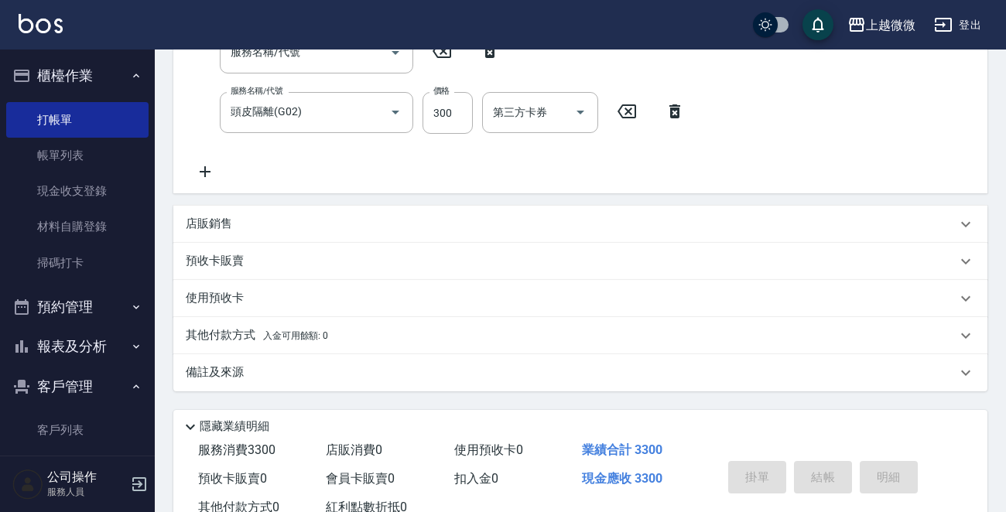
type input "[DATE] 18:16"
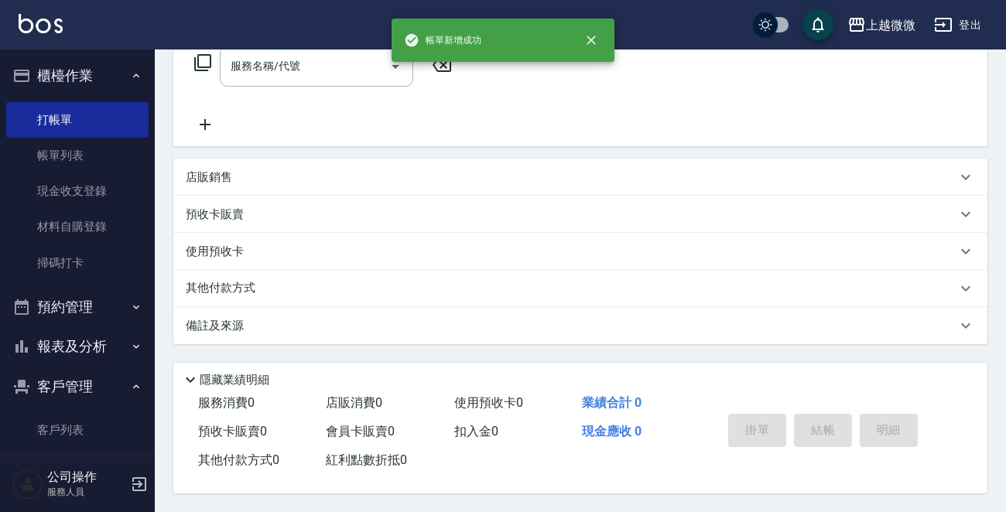
scroll to position [0, 0]
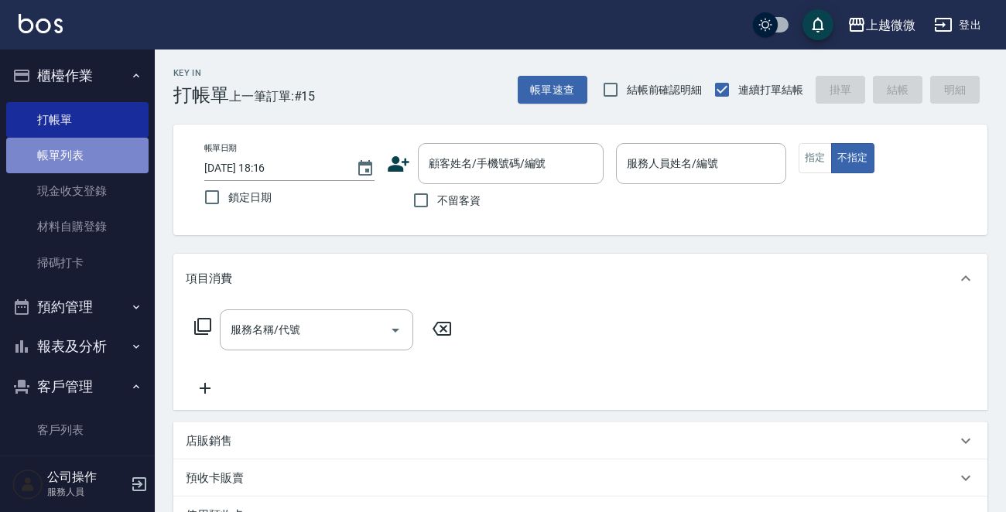
click at [88, 155] on link "帳單列表" at bounding box center [77, 156] width 142 height 36
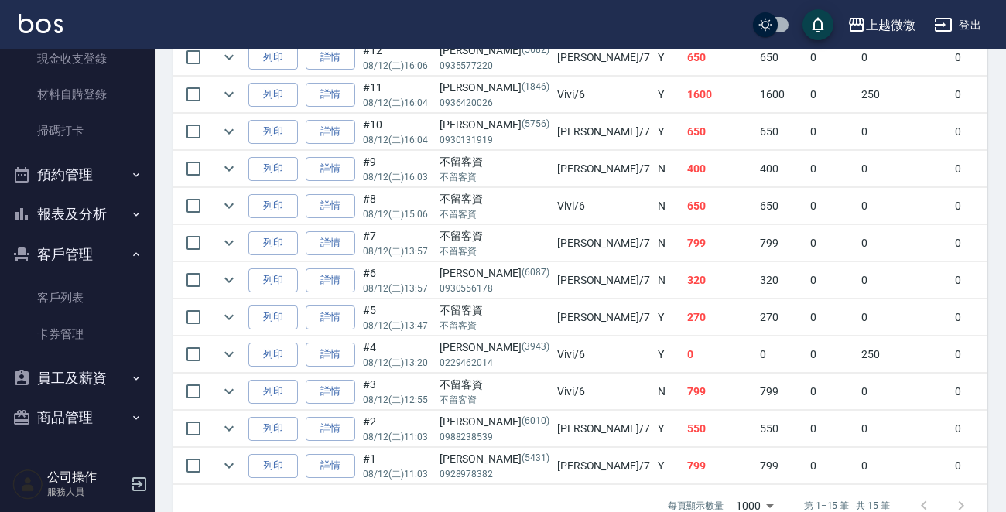
scroll to position [628, 0]
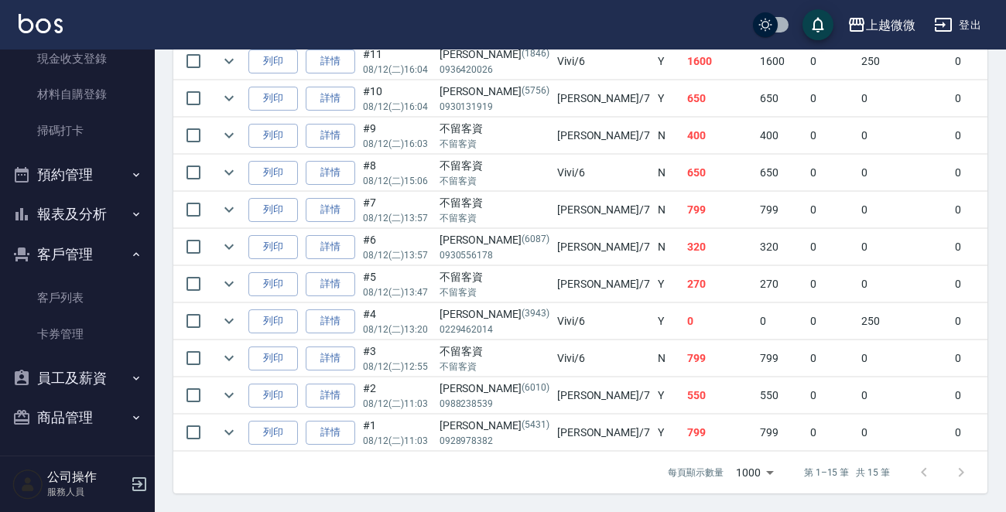
click at [130, 210] on icon "button" at bounding box center [136, 214] width 12 height 12
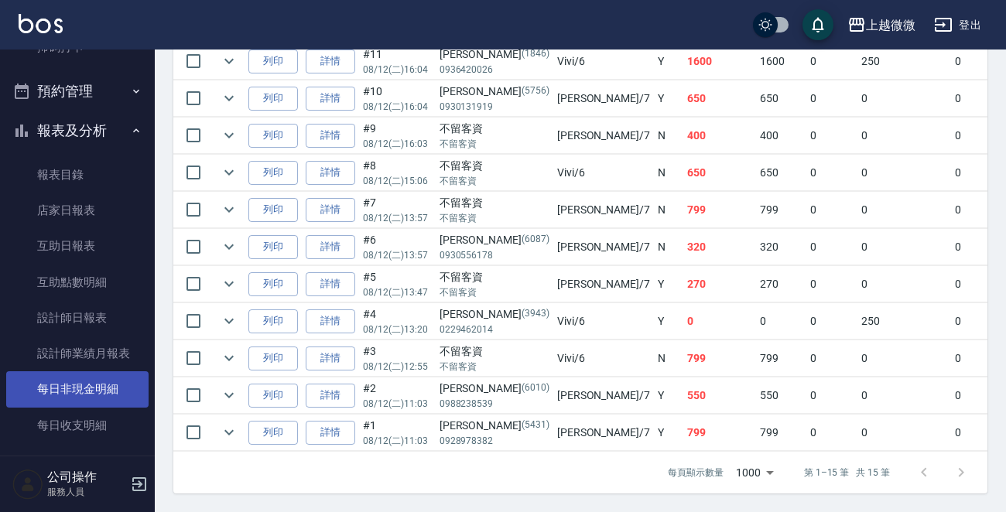
scroll to position [287, 0]
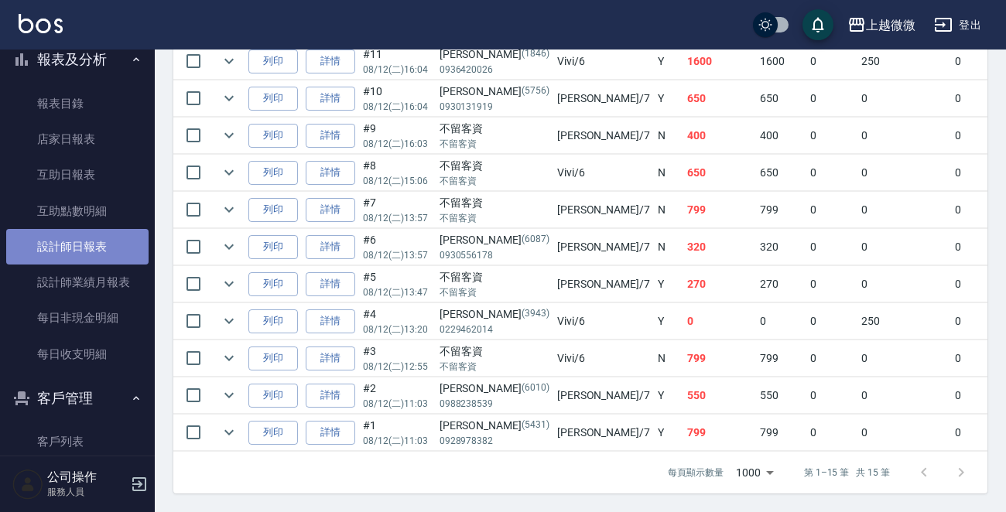
click at [96, 245] on link "設計師日報表" at bounding box center [77, 247] width 142 height 36
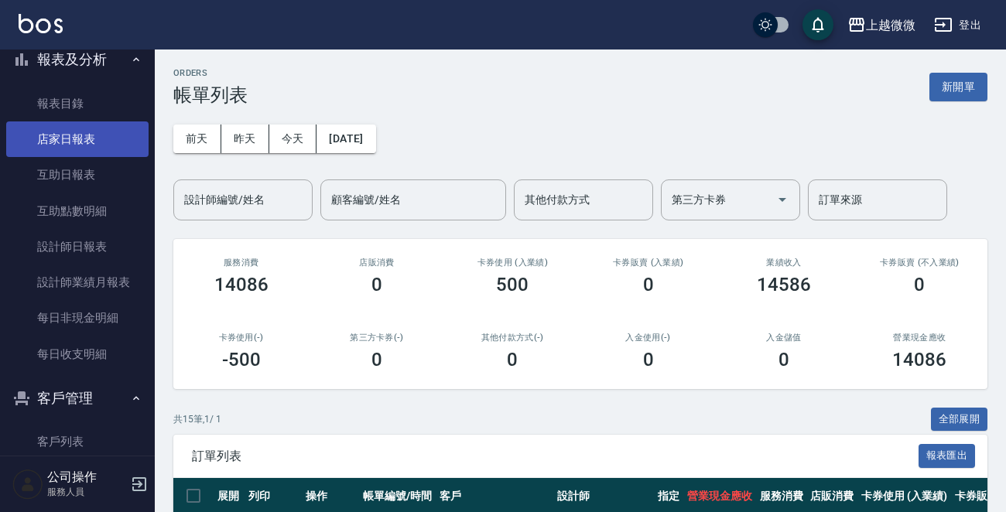
click at [63, 131] on link "店家日報表" at bounding box center [77, 139] width 142 height 36
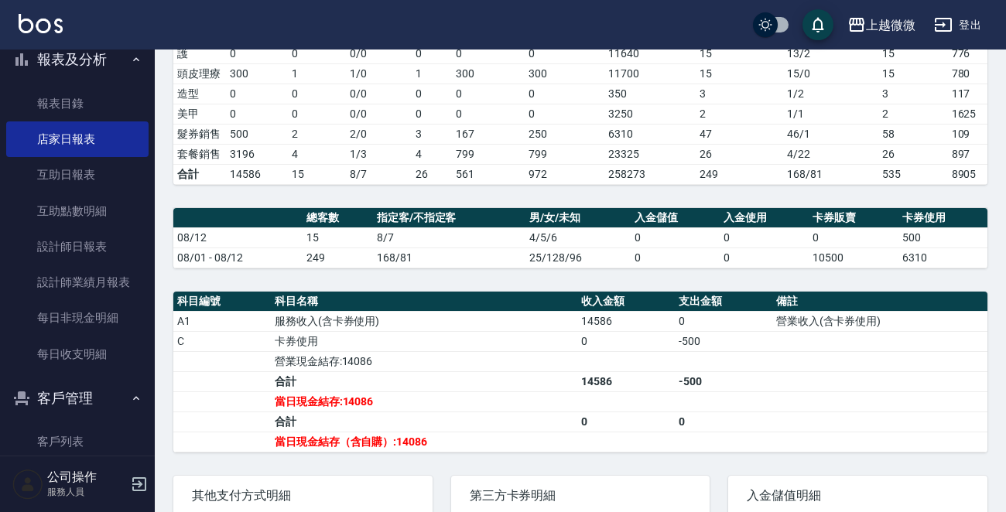
scroll to position [464, 0]
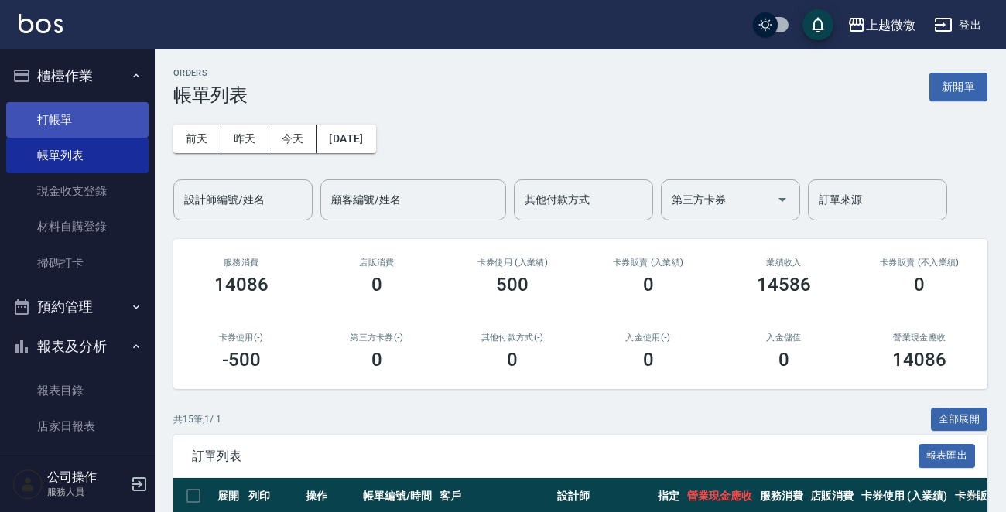
click at [76, 110] on link "打帳單" at bounding box center [77, 120] width 142 height 36
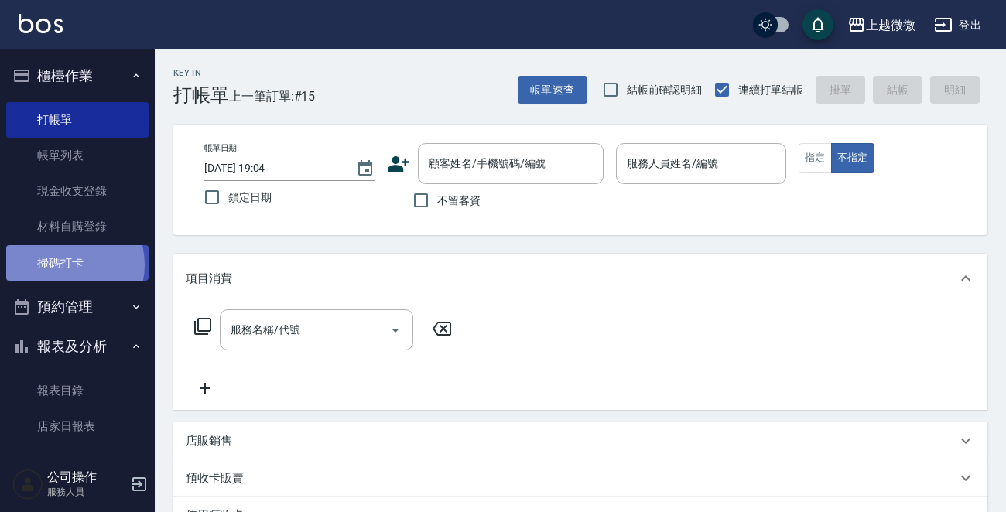
click at [65, 265] on link "掃碼打卡" at bounding box center [77, 263] width 142 height 36
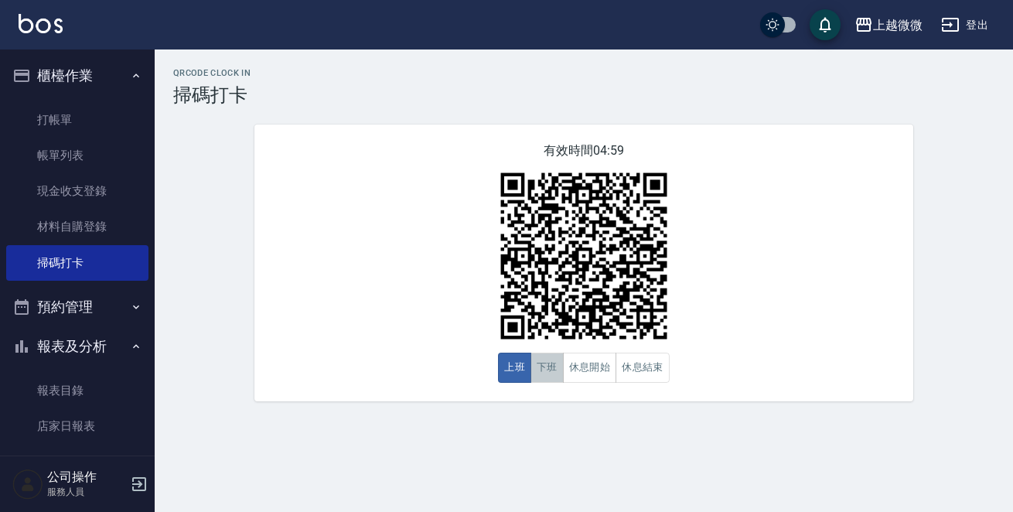
click at [554, 374] on button "下班" at bounding box center [547, 368] width 33 height 30
